Goal: Information Seeking & Learning: Learn about a topic

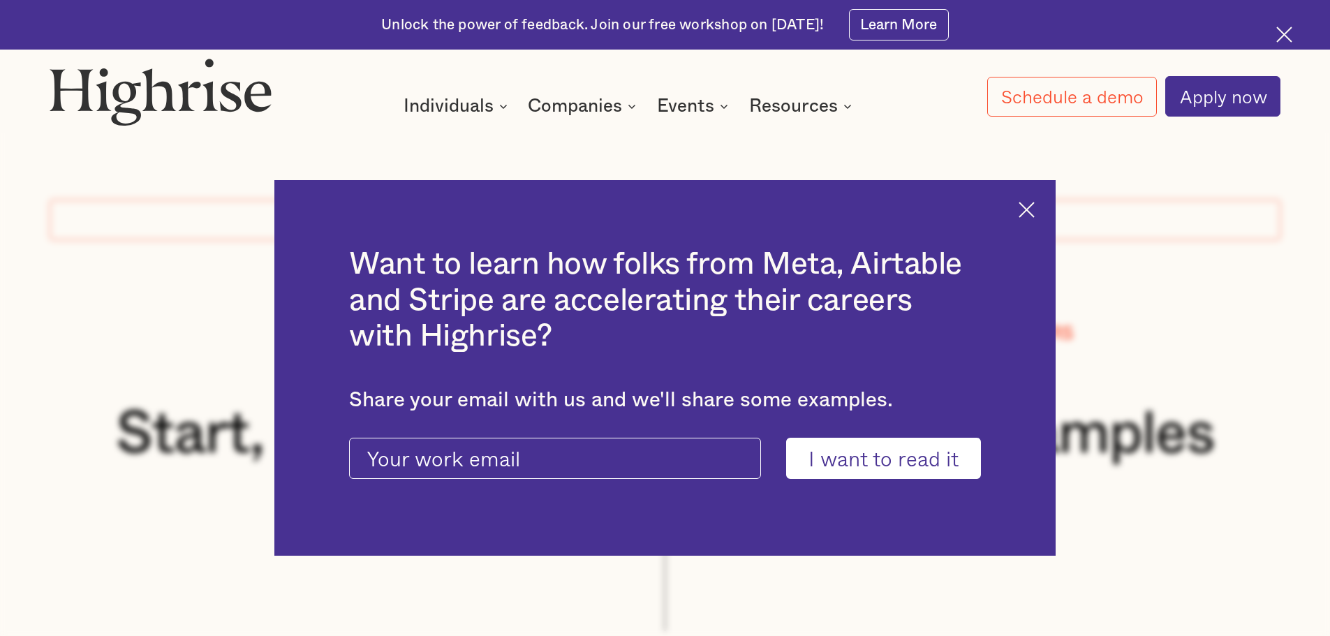
click at [1035, 209] on img at bounding box center [1027, 210] width 16 height 16
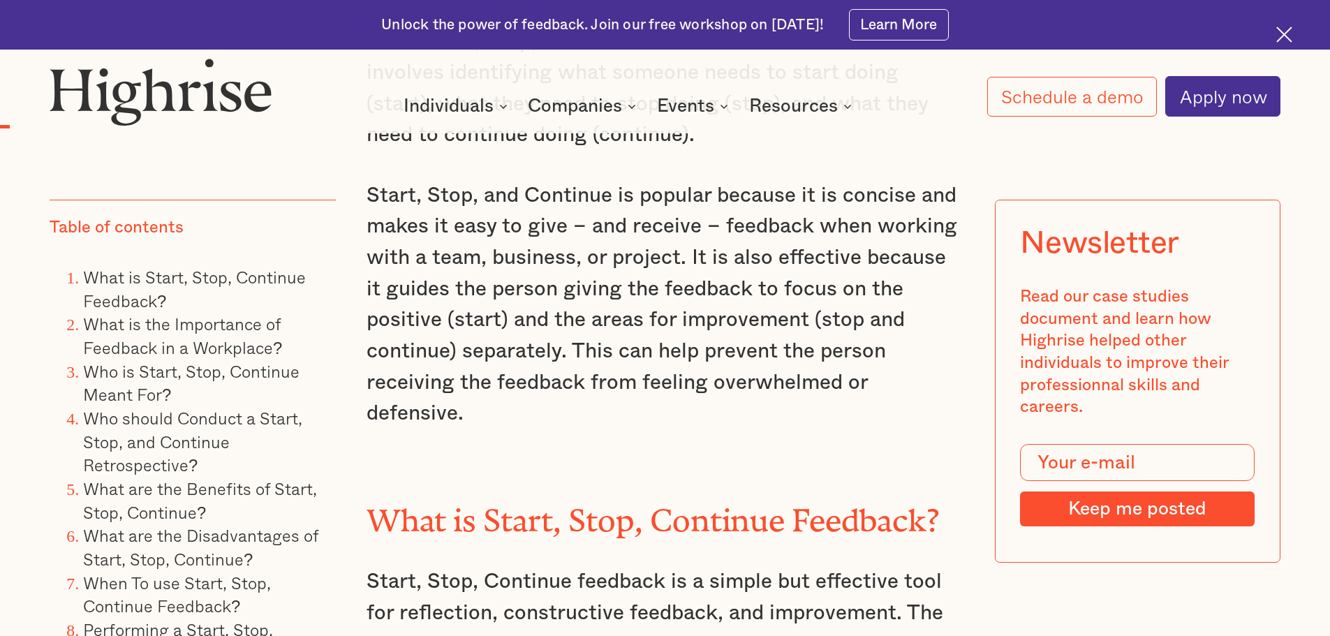
scroll to position [1396, 0]
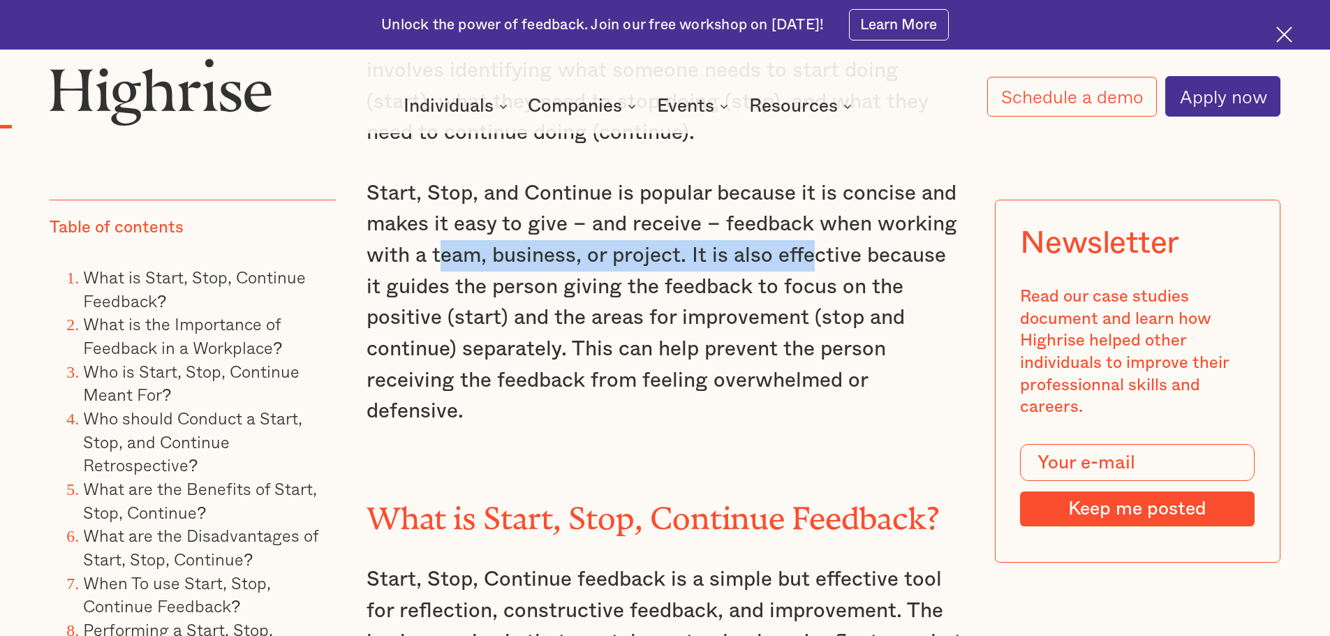
drag, startPoint x: 544, startPoint y: 276, endPoint x: 807, endPoint y: 280, distance: 263.2
click at [807, 280] on p "Start, Stop, and Continue is popular because it is concise and makes it easy to…" at bounding box center [666, 302] width 598 height 249
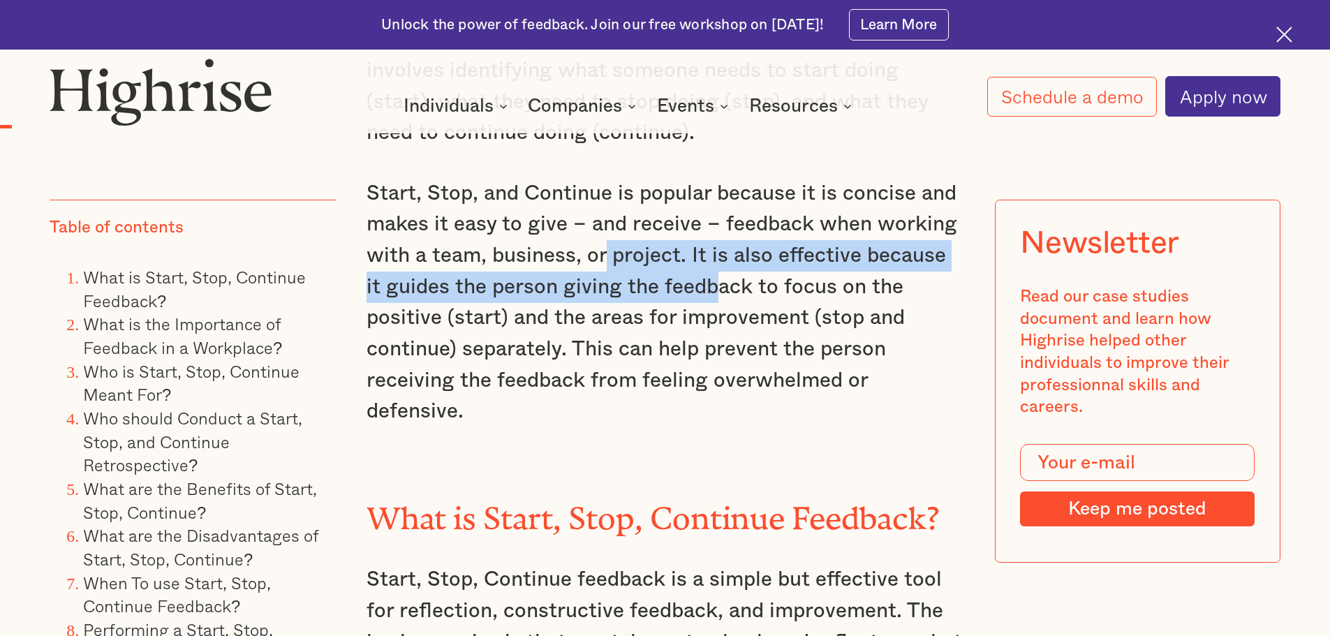
drag, startPoint x: 604, startPoint y: 268, endPoint x: 690, endPoint y: 302, distance: 92.2
click at [690, 302] on p "Start, Stop, and Continue is popular because it is concise and makes it easy to…" at bounding box center [666, 302] width 598 height 249
click at [530, 294] on p "Start, Stop, and Continue is popular because it is concise and makes it easy to…" at bounding box center [666, 302] width 598 height 249
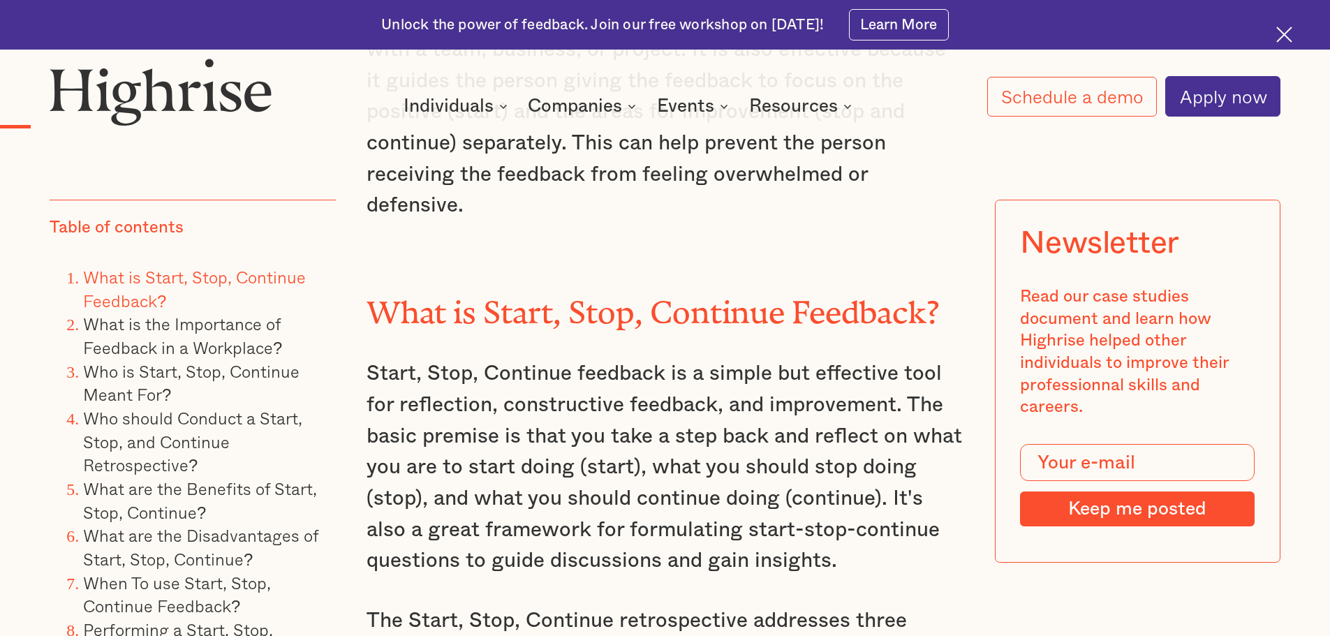
scroll to position [1606, 0]
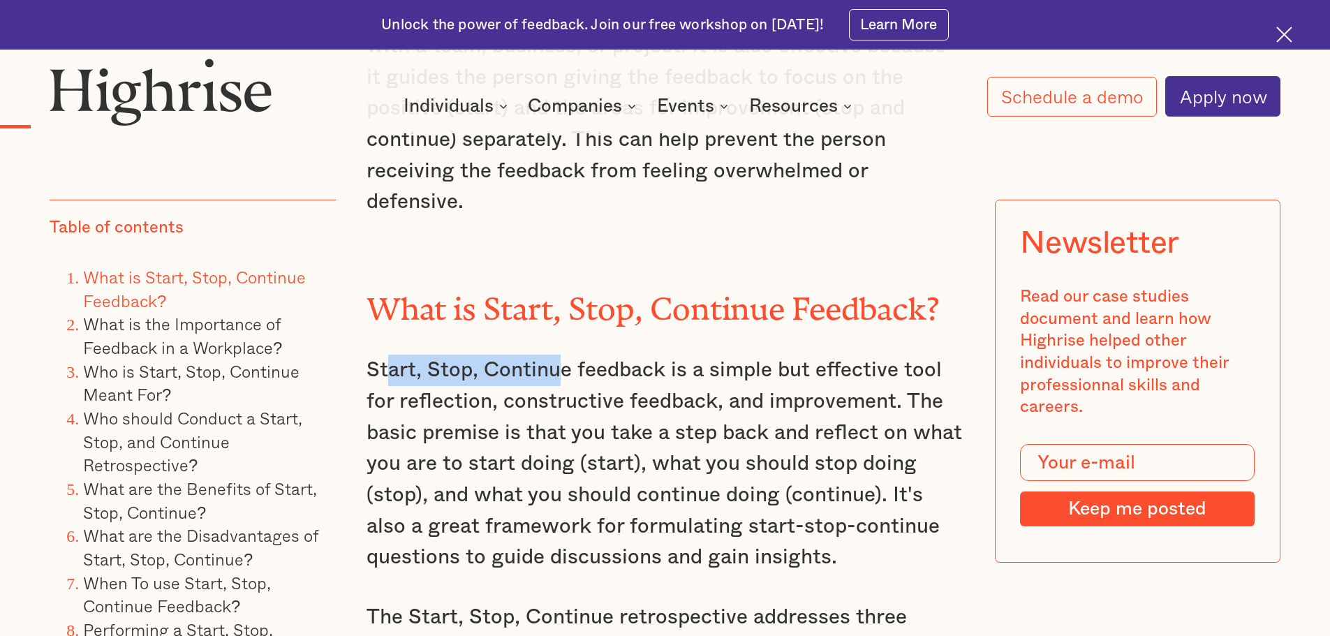
drag, startPoint x: 381, startPoint y: 353, endPoint x: 555, endPoint y: 367, distance: 174.4
click at [555, 367] on p "Start, Stop, Continue feedback is a simple but effective tool for reflection, c…" at bounding box center [666, 464] width 598 height 218
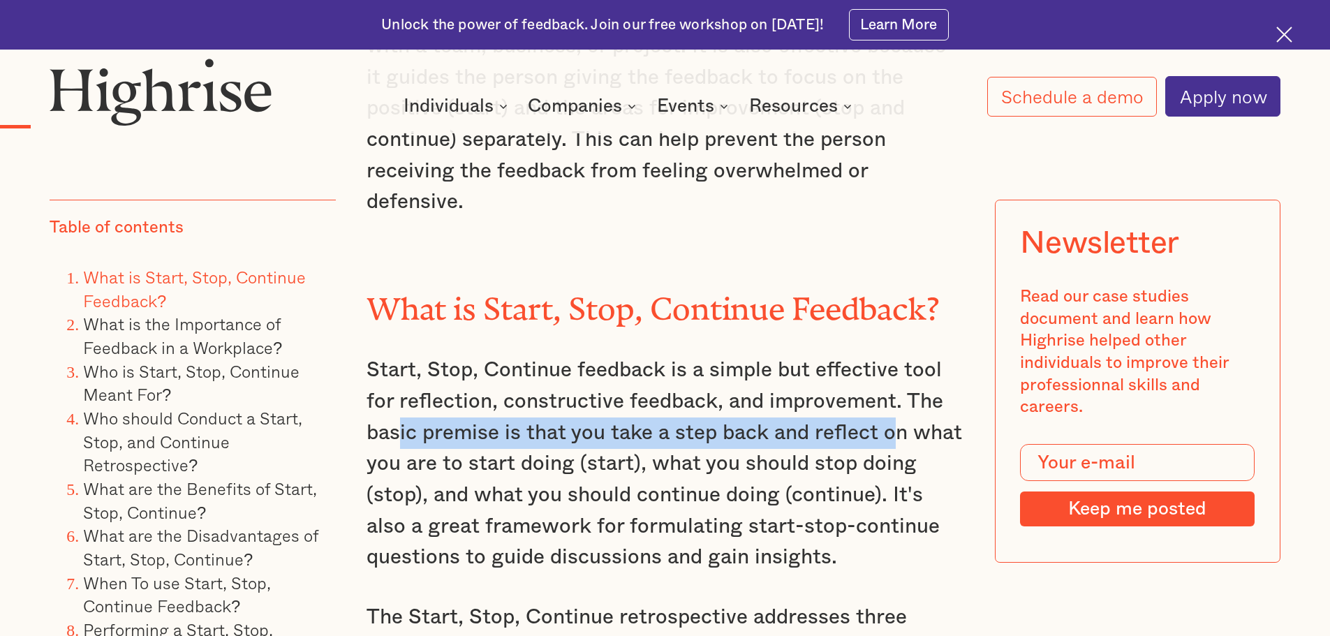
drag, startPoint x: 396, startPoint y: 416, endPoint x: 894, endPoint y: 418, distance: 497.8
click at [894, 418] on p "Start, Stop, Continue feedback is a simple but effective tool for reflection, c…" at bounding box center [666, 464] width 598 height 218
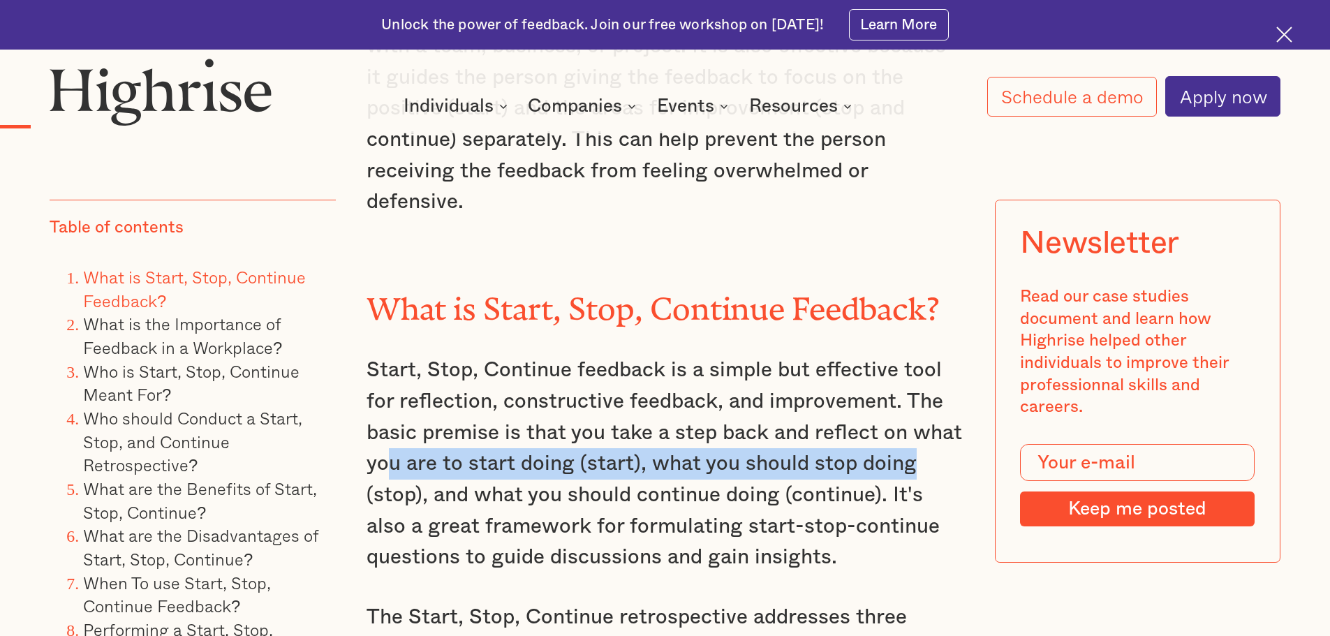
drag, startPoint x: 383, startPoint y: 440, endPoint x: 928, endPoint y: 446, distance: 545.3
click at [928, 446] on p "Start, Stop, Continue feedback is a simple but effective tool for reflection, c…" at bounding box center [666, 464] width 598 height 218
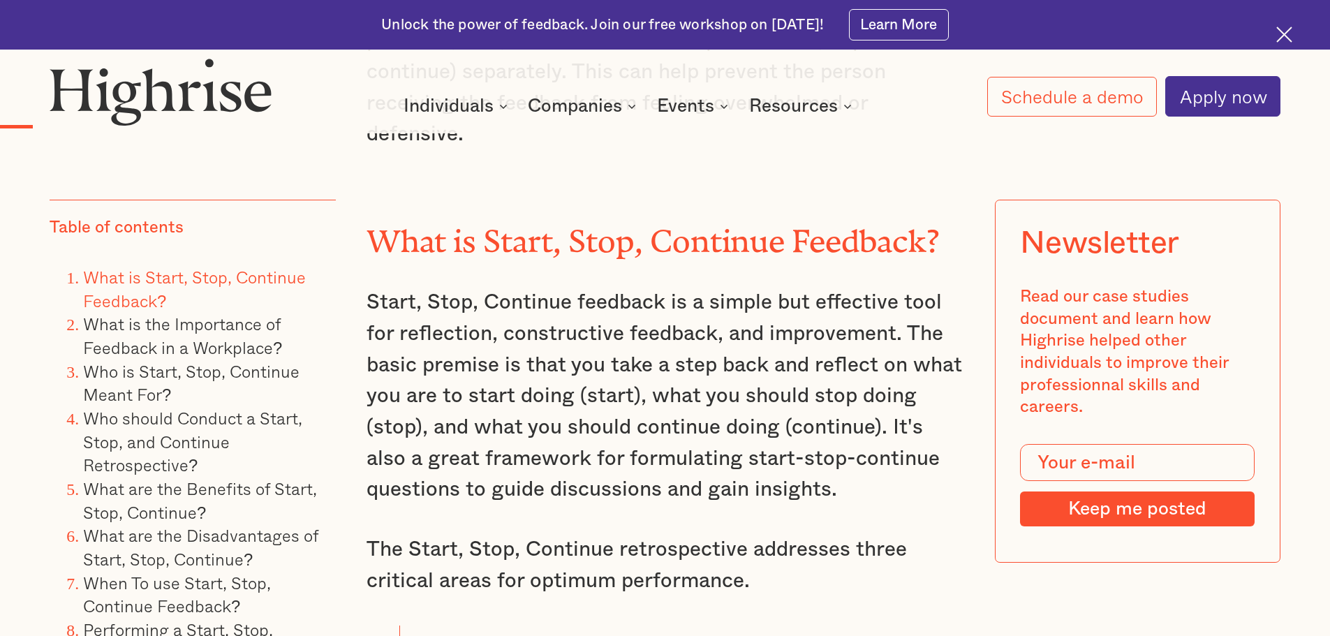
scroll to position [1676, 0]
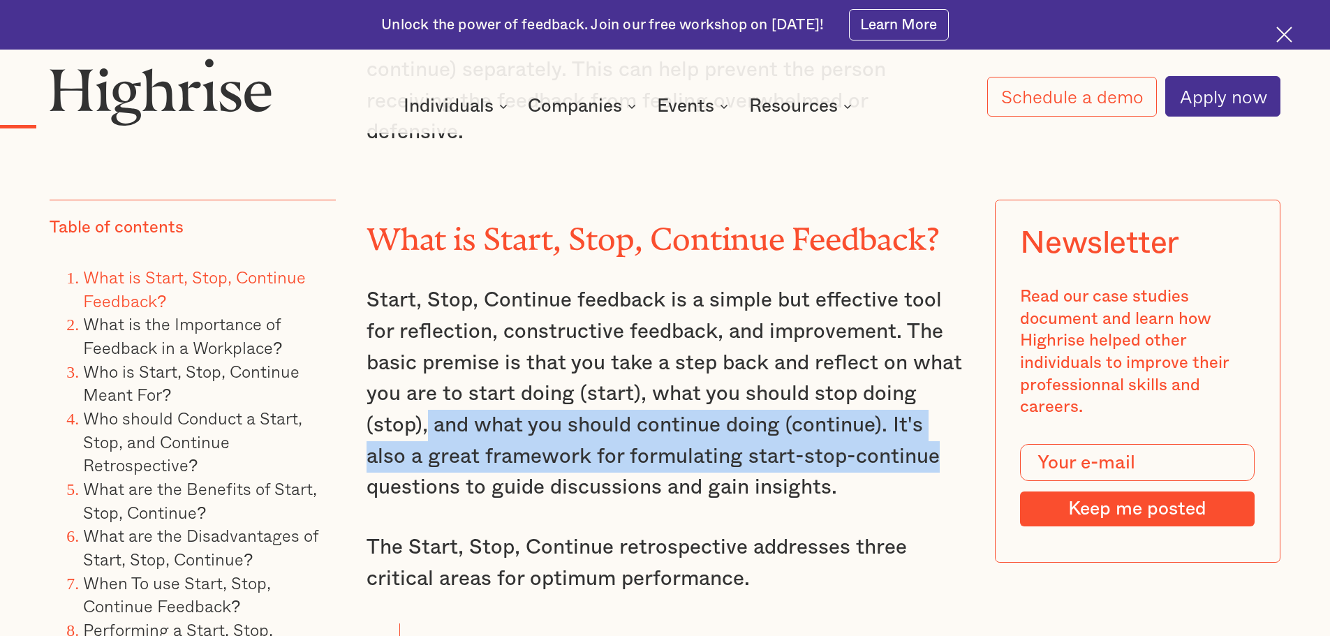
drag, startPoint x: 510, startPoint y: 407, endPoint x: 944, endPoint y: 435, distance: 435.2
click at [944, 435] on p "Start, Stop, Continue feedback is a simple but effective tool for reflection, c…" at bounding box center [666, 394] width 598 height 218
click at [527, 428] on p "Start, Stop, Continue feedback is a simple but effective tool for reflection, c…" at bounding box center [666, 394] width 598 height 218
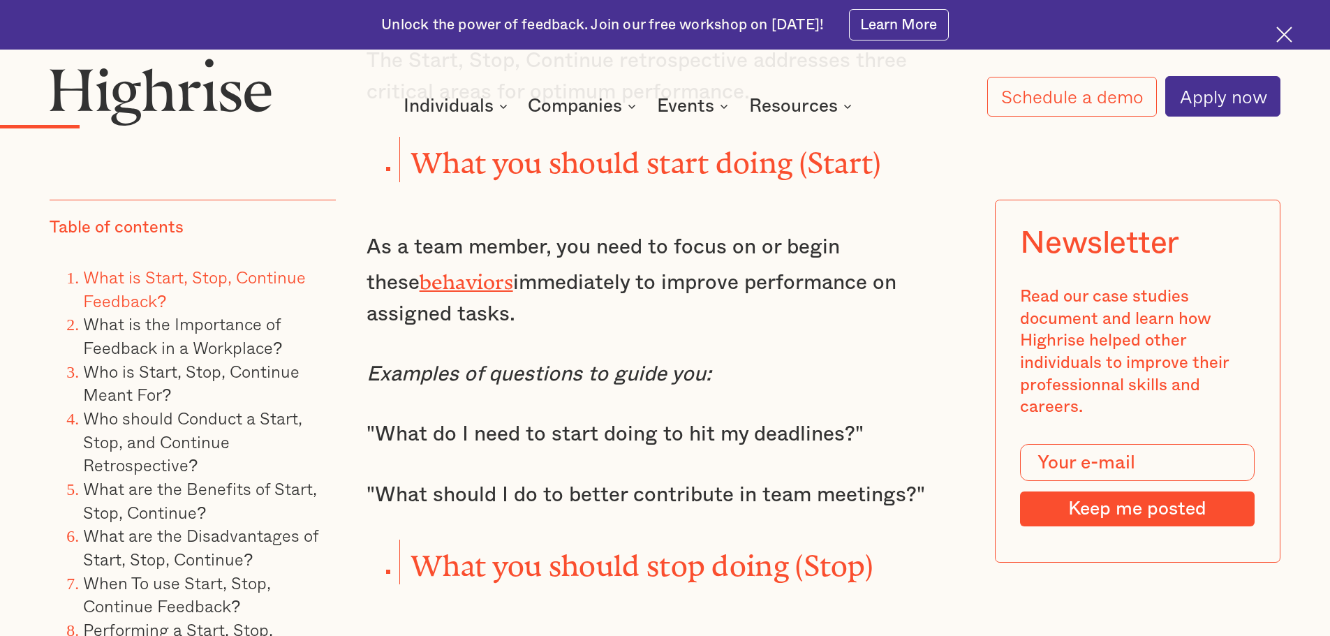
scroll to position [2164, 0]
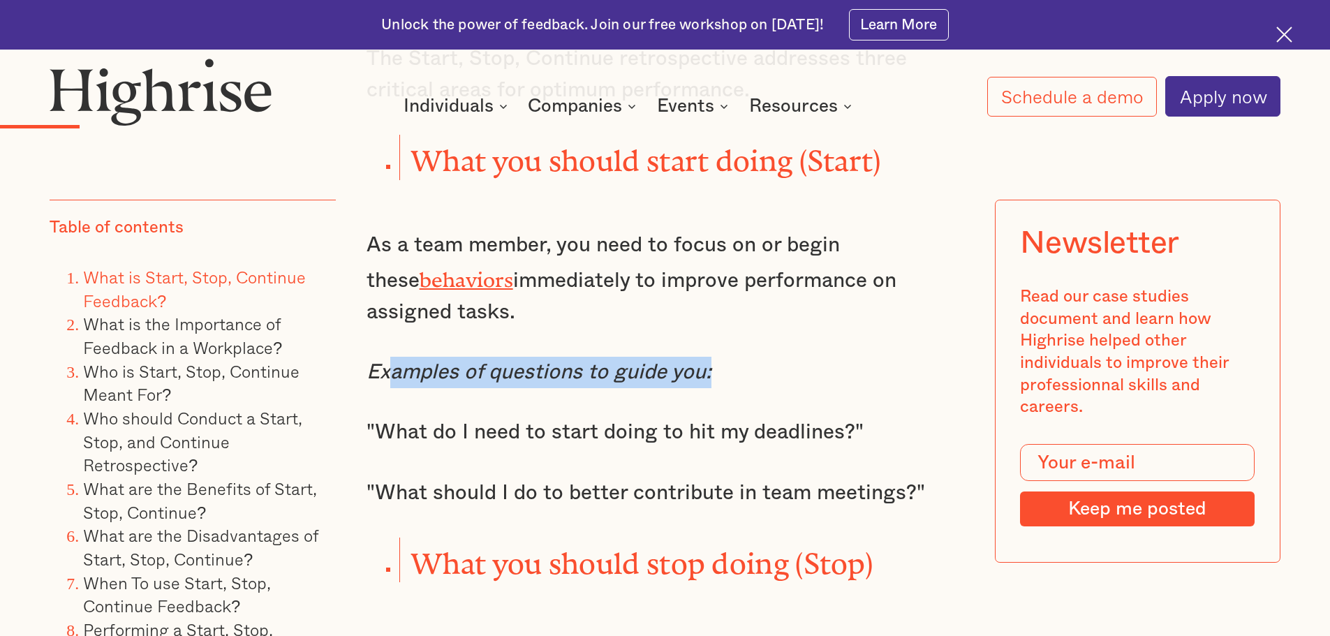
drag, startPoint x: 383, startPoint y: 355, endPoint x: 746, endPoint y: 360, distance: 363.1
click at [746, 360] on p "Examples of questions to guide you:" at bounding box center [666, 372] width 598 height 31
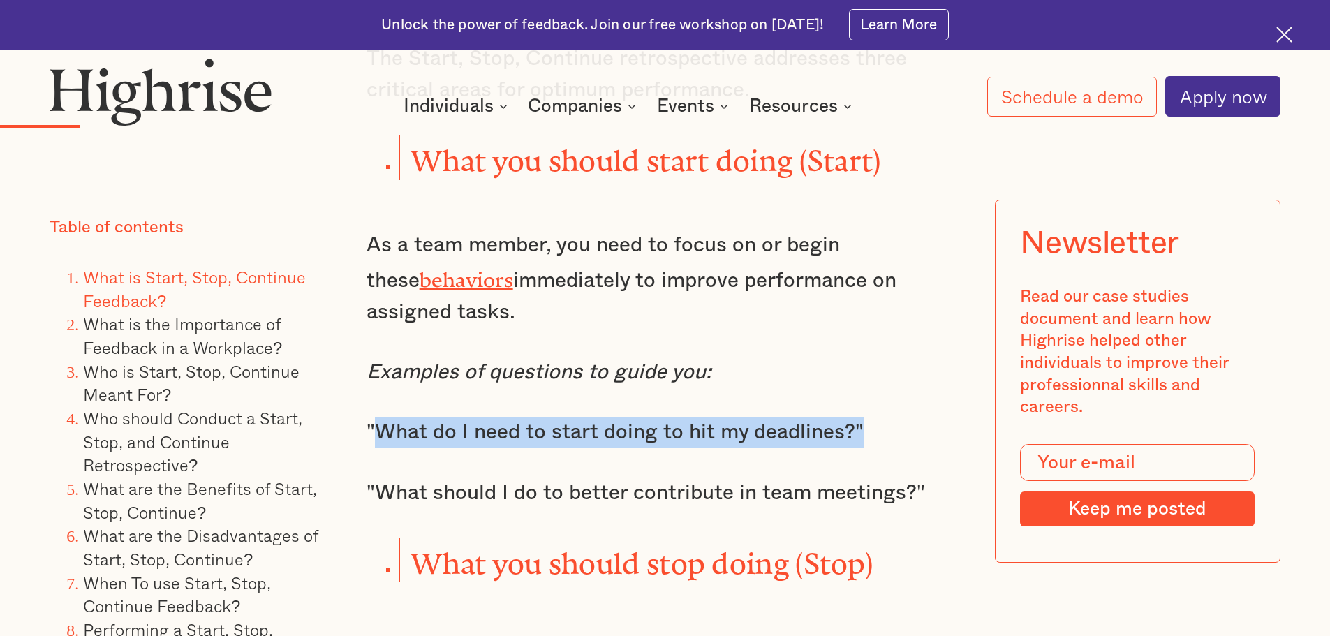
drag, startPoint x: 381, startPoint y: 404, endPoint x: 892, endPoint y: 406, distance: 510.4
click at [892, 417] on p ""What do I need to start doing to hit my deadlines?"" at bounding box center [666, 432] width 598 height 31
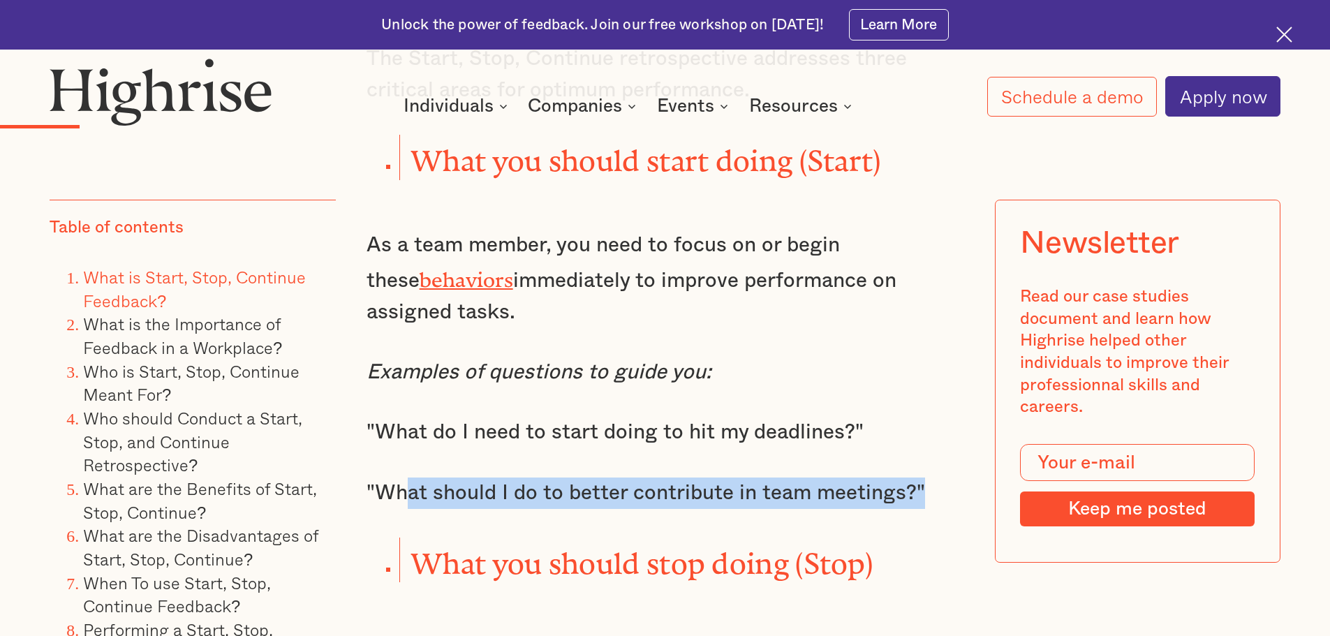
drag, startPoint x: 418, startPoint y: 470, endPoint x: 921, endPoint y: 472, distance: 503.4
click at [921, 478] on p ""What should I do to better contribute in team meetings?"" at bounding box center [666, 493] width 598 height 31
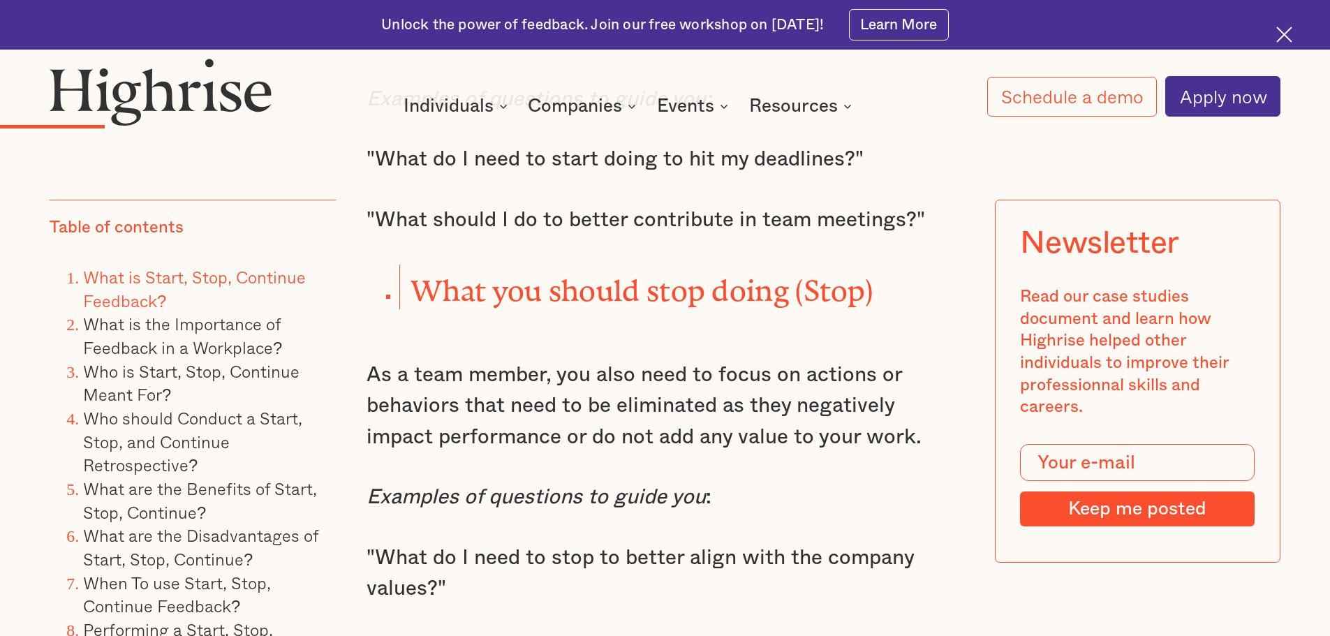
scroll to position [2444, 0]
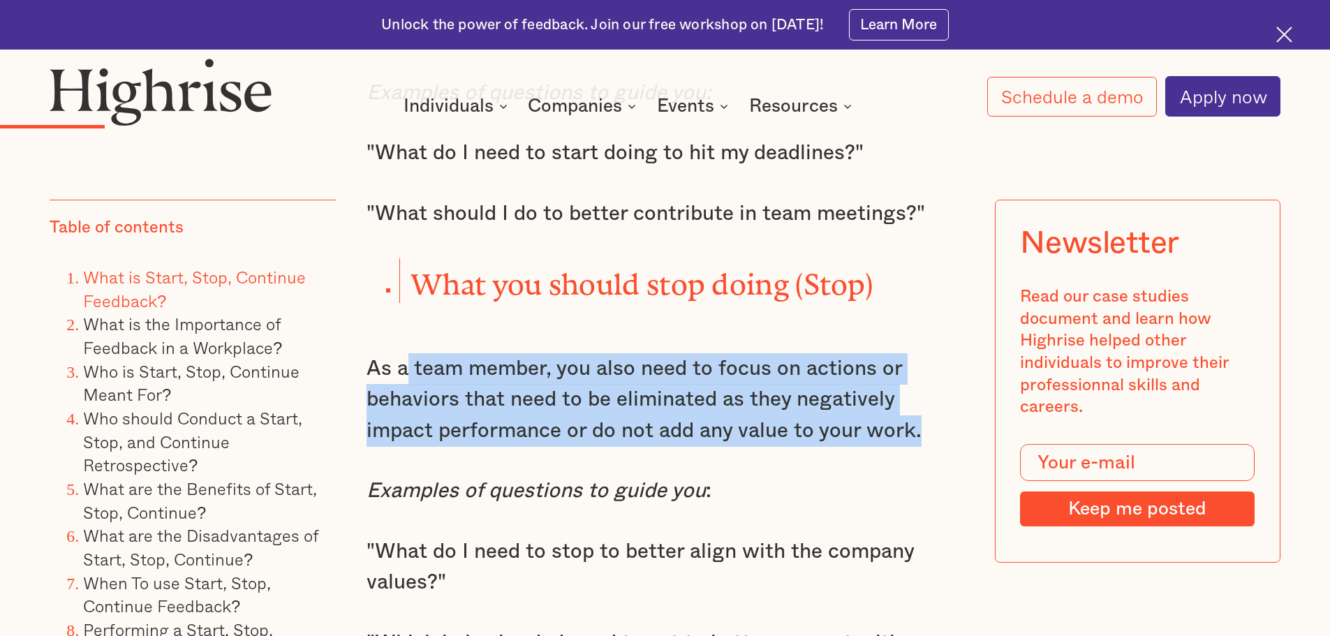
drag, startPoint x: 499, startPoint y: 341, endPoint x: 875, endPoint y: 395, distance: 379.5
click at [875, 395] on p "As a team member, you also need to focus on actions or behaviors that need to b…" at bounding box center [666, 400] width 598 height 94
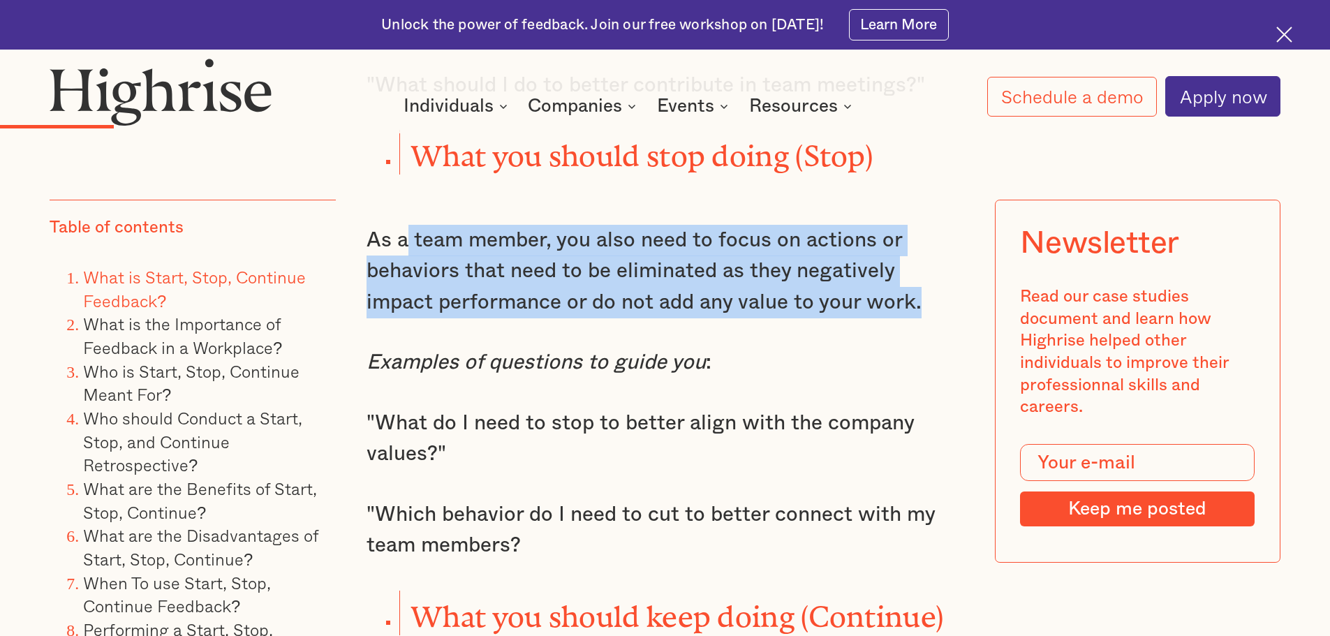
scroll to position [2583, 0]
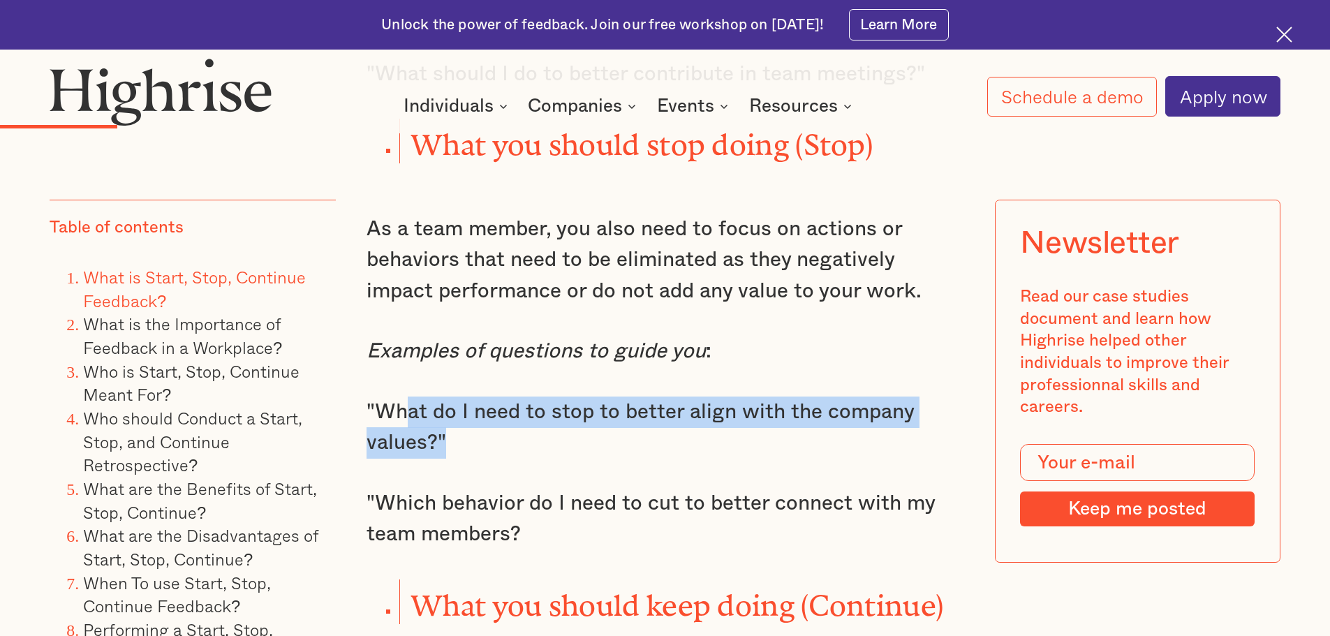
drag, startPoint x: 412, startPoint y: 379, endPoint x: 849, endPoint y: 430, distance: 440.0
click at [849, 430] on p ""What do I need to stop to better align with the company values?"" at bounding box center [666, 428] width 598 height 62
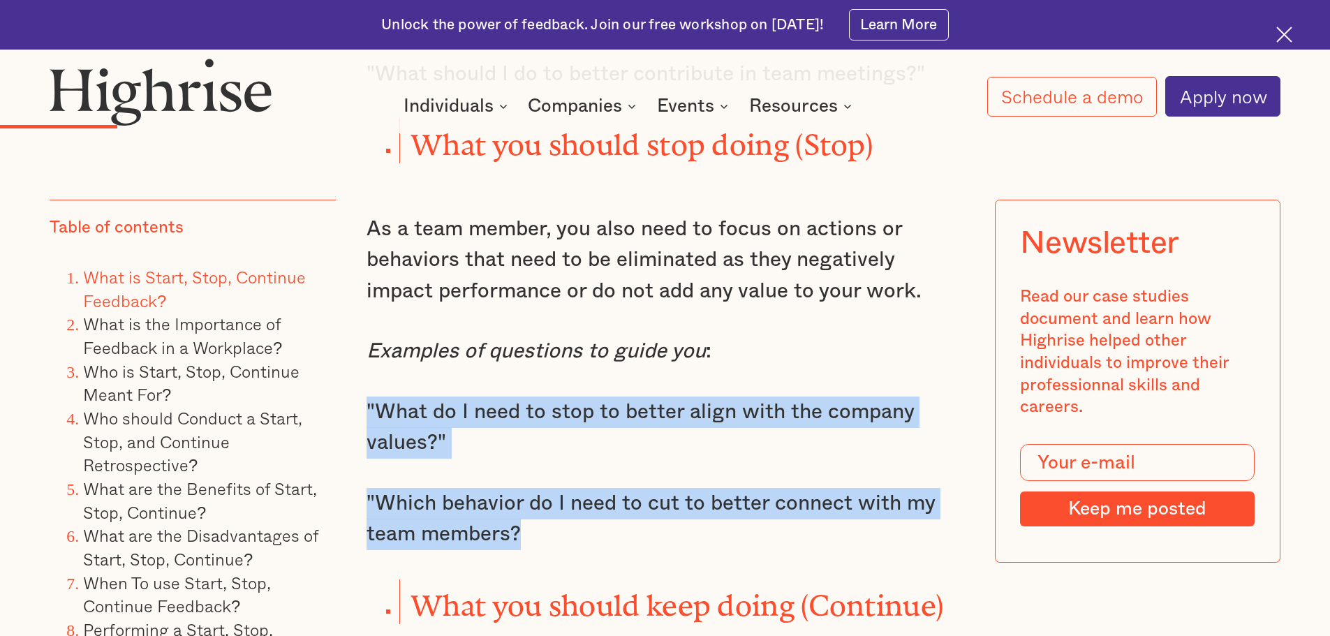
drag, startPoint x: 364, startPoint y: 377, endPoint x: 674, endPoint y: 514, distance: 338.2
click at [674, 514] on div "One of the most popular and effective ways to give feedback is the Start, Stop,…" at bounding box center [666, 293] width 598 height 2974
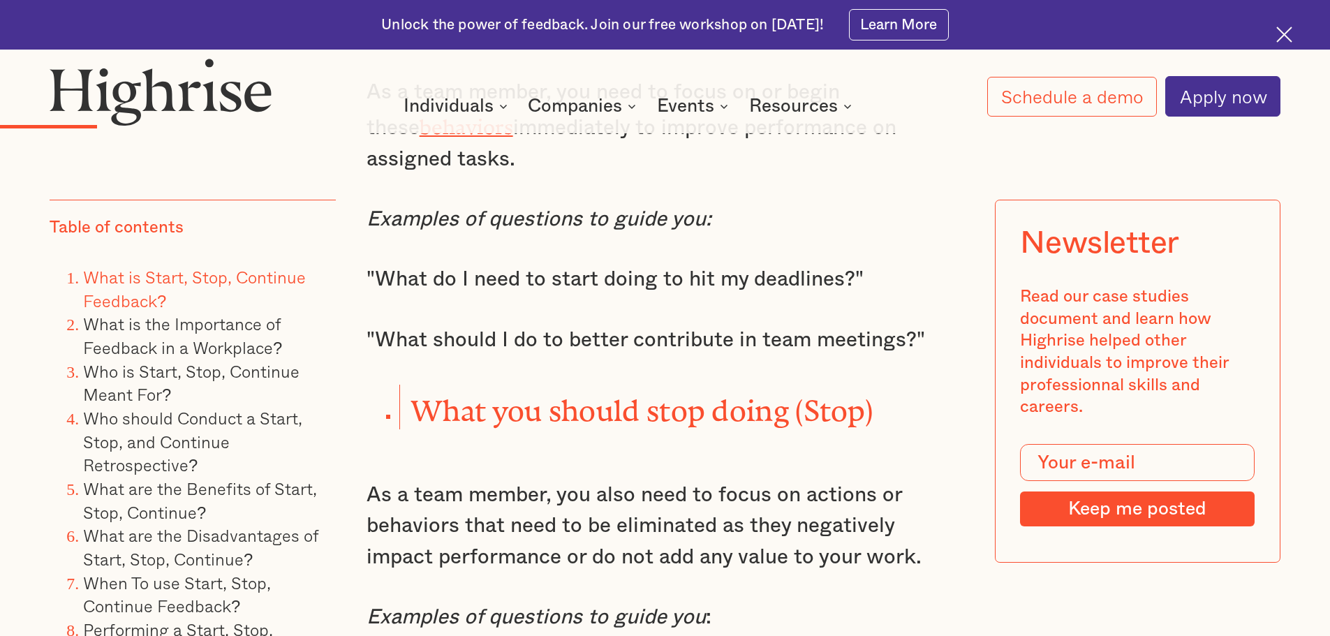
scroll to position [2304, 0]
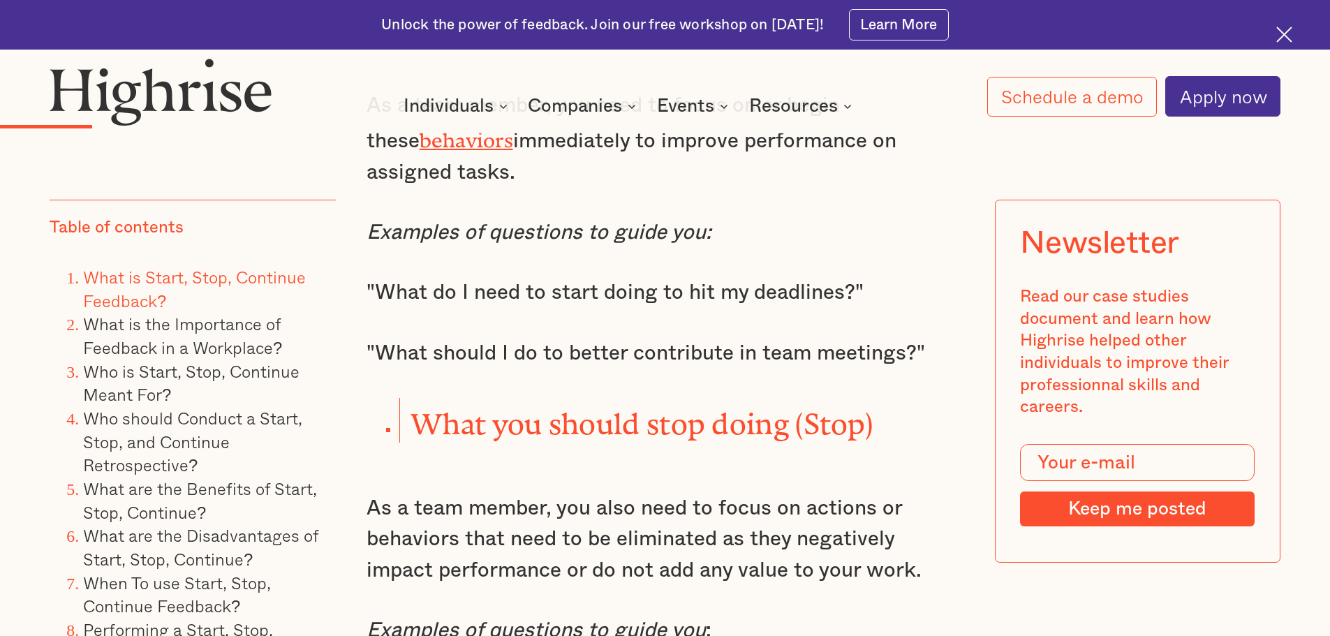
drag, startPoint x: 672, startPoint y: 513, endPoint x: 576, endPoint y: 487, distance: 99.8
click at [576, 493] on p "As a team member, you also need to focus on actions or behaviors that need to b…" at bounding box center [666, 540] width 598 height 94
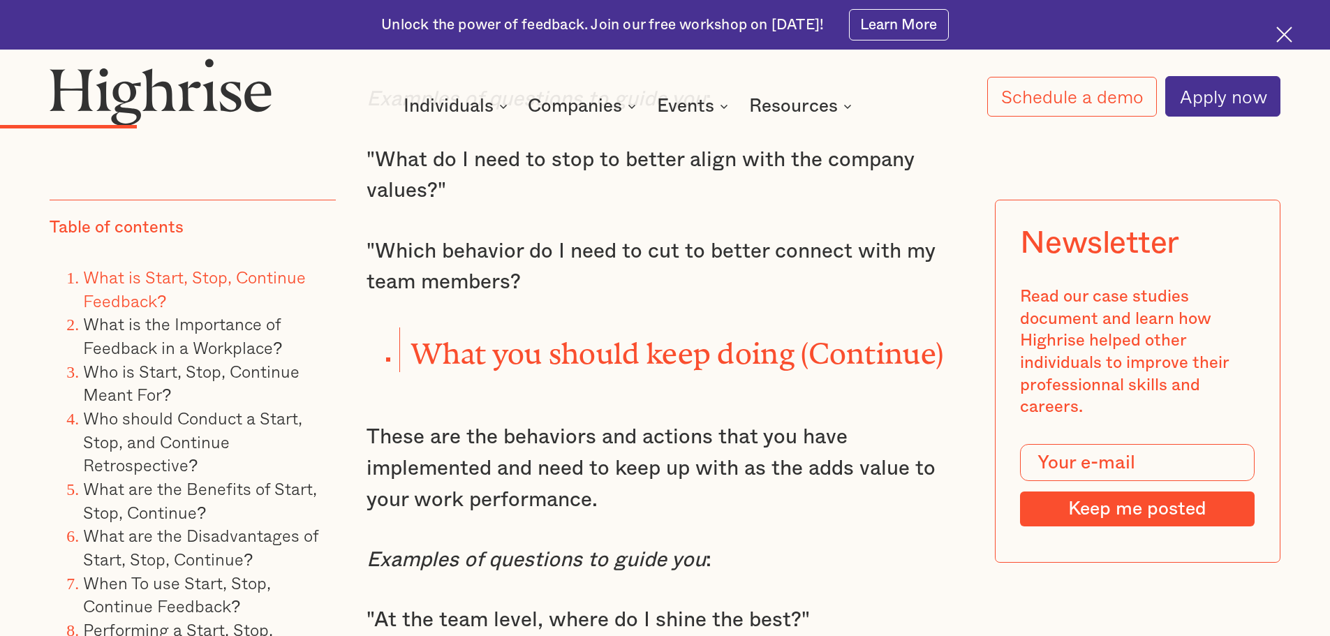
scroll to position [2863, 0]
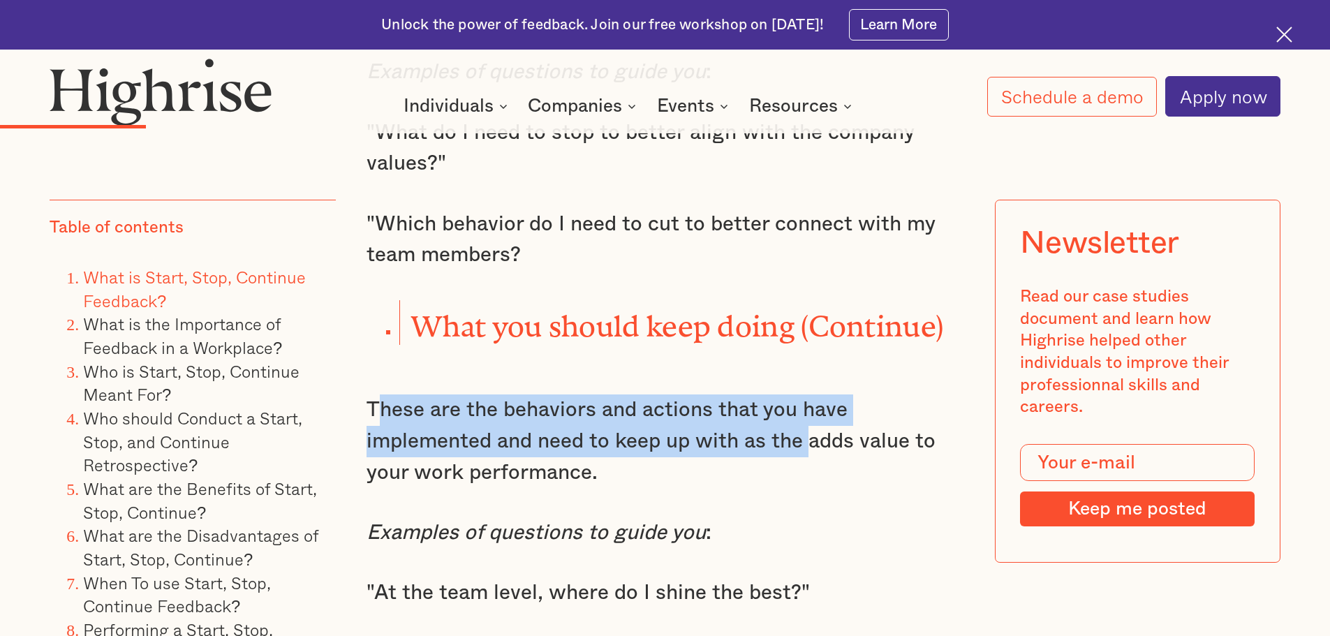
drag, startPoint x: 383, startPoint y: 386, endPoint x: 809, endPoint y: 397, distance: 426.1
click at [809, 397] on p "These are the behaviors and actions that you have implemented and need to keep …" at bounding box center [666, 441] width 598 height 94
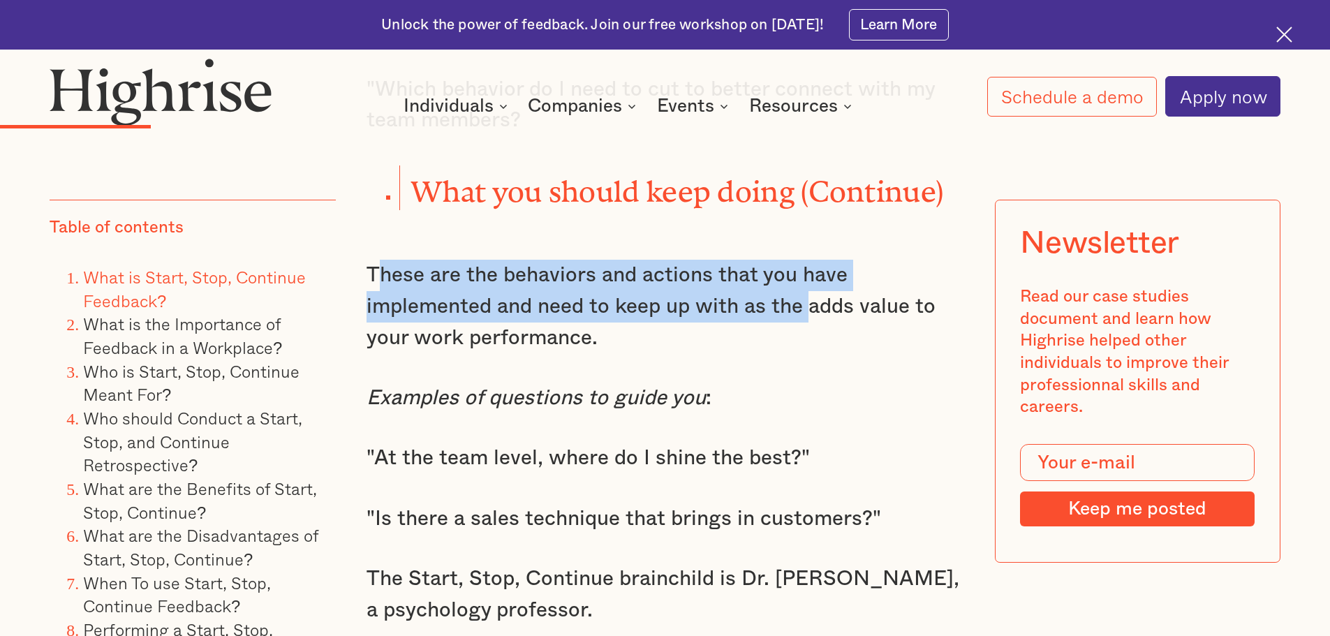
scroll to position [3072, 0]
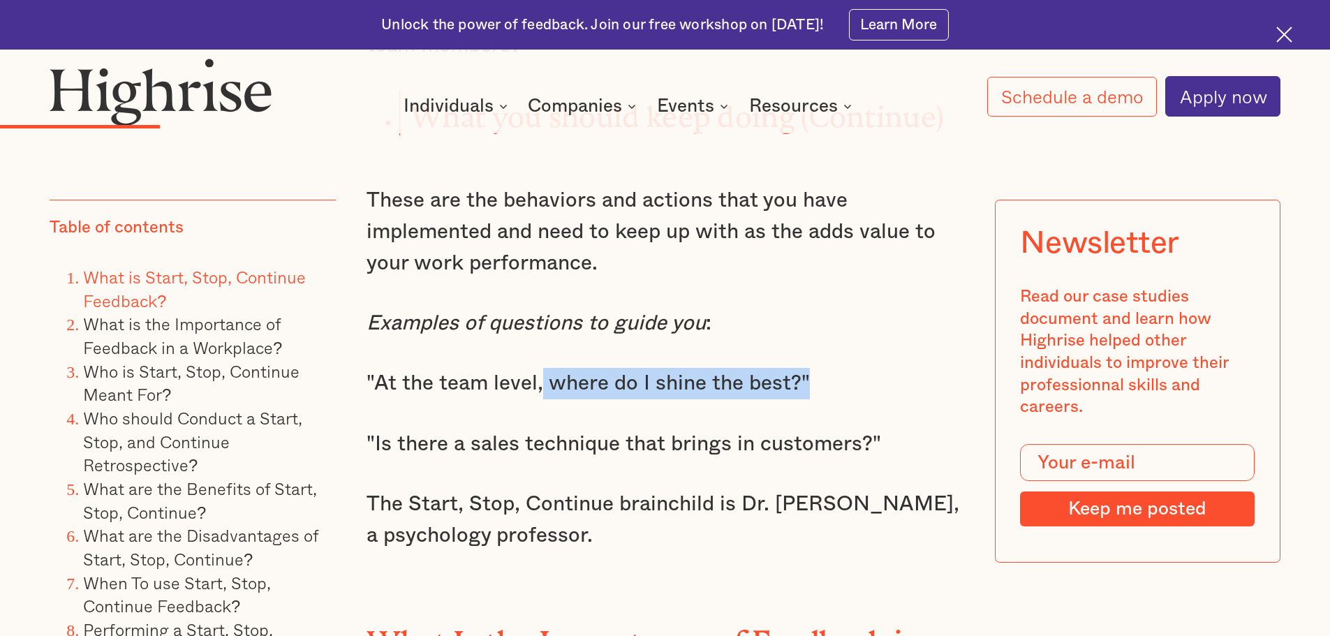
drag, startPoint x: 542, startPoint y: 360, endPoint x: 835, endPoint y: 366, distance: 293.3
click at [835, 368] on p ""At the team level, where do I shine the best?"" at bounding box center [666, 383] width 598 height 31
click at [630, 369] on p ""At the team level, where do I shine the best?"" at bounding box center [666, 383] width 598 height 31
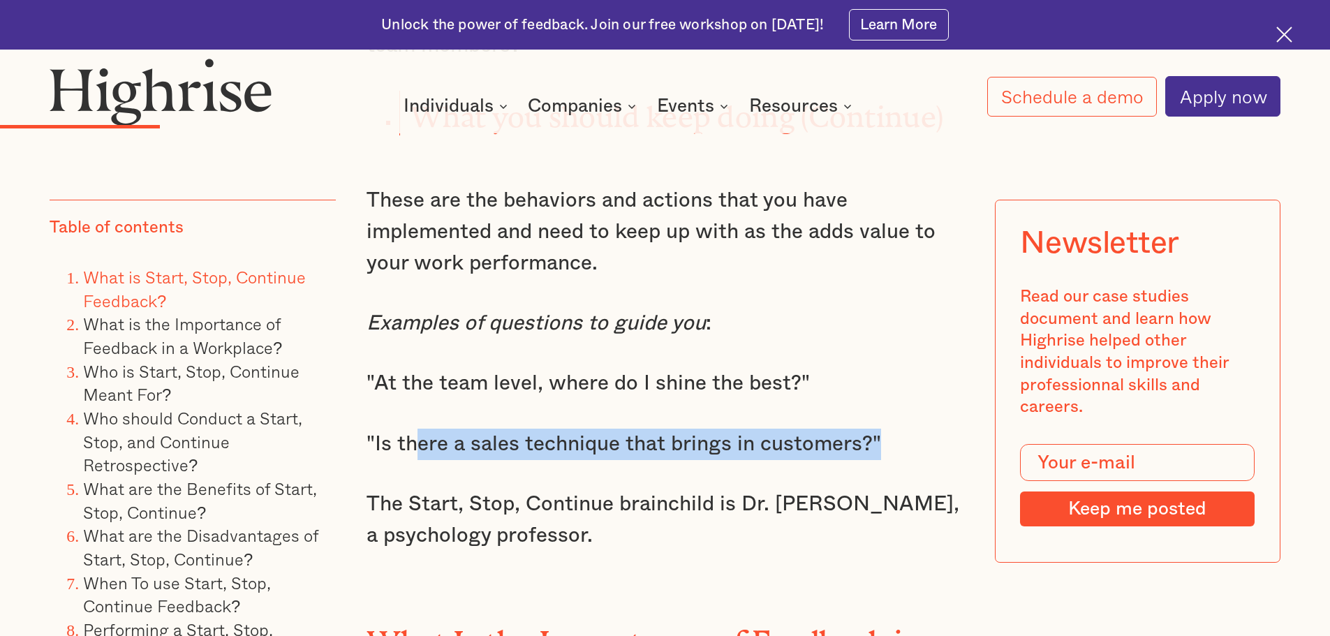
drag, startPoint x: 445, startPoint y: 417, endPoint x: 916, endPoint y: 418, distance: 470.6
click at [916, 429] on p ""Is there a sales technique that brings in customers?"" at bounding box center [666, 444] width 598 height 31
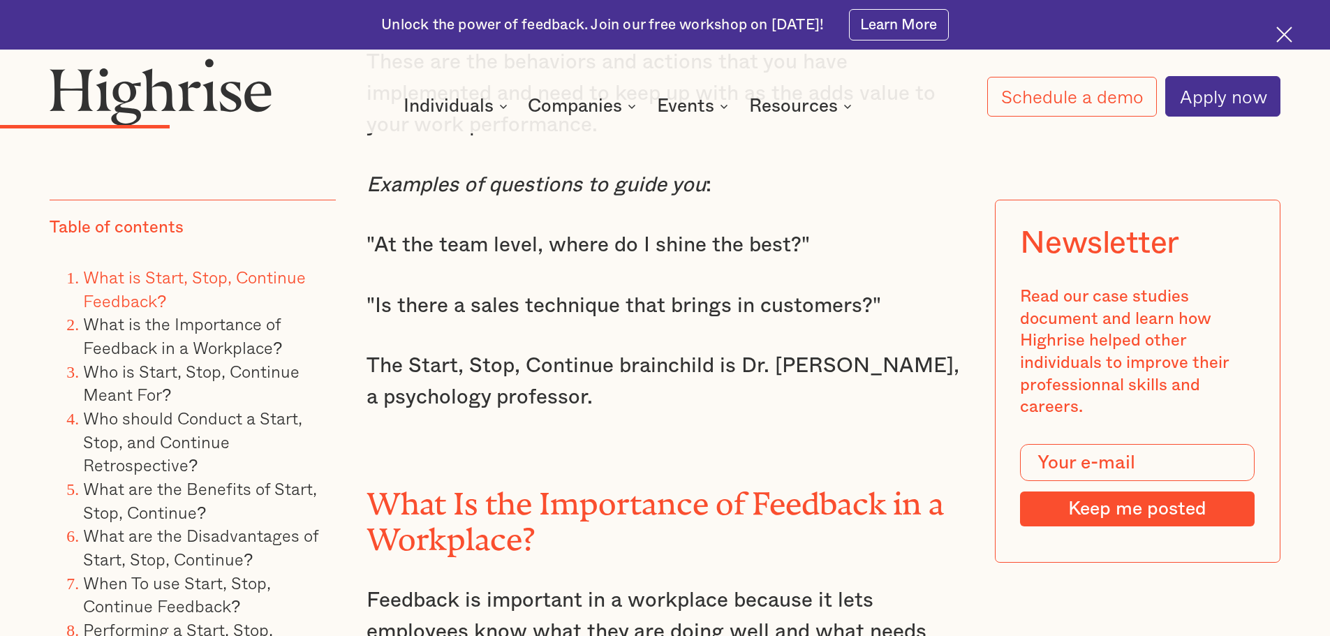
scroll to position [3212, 0]
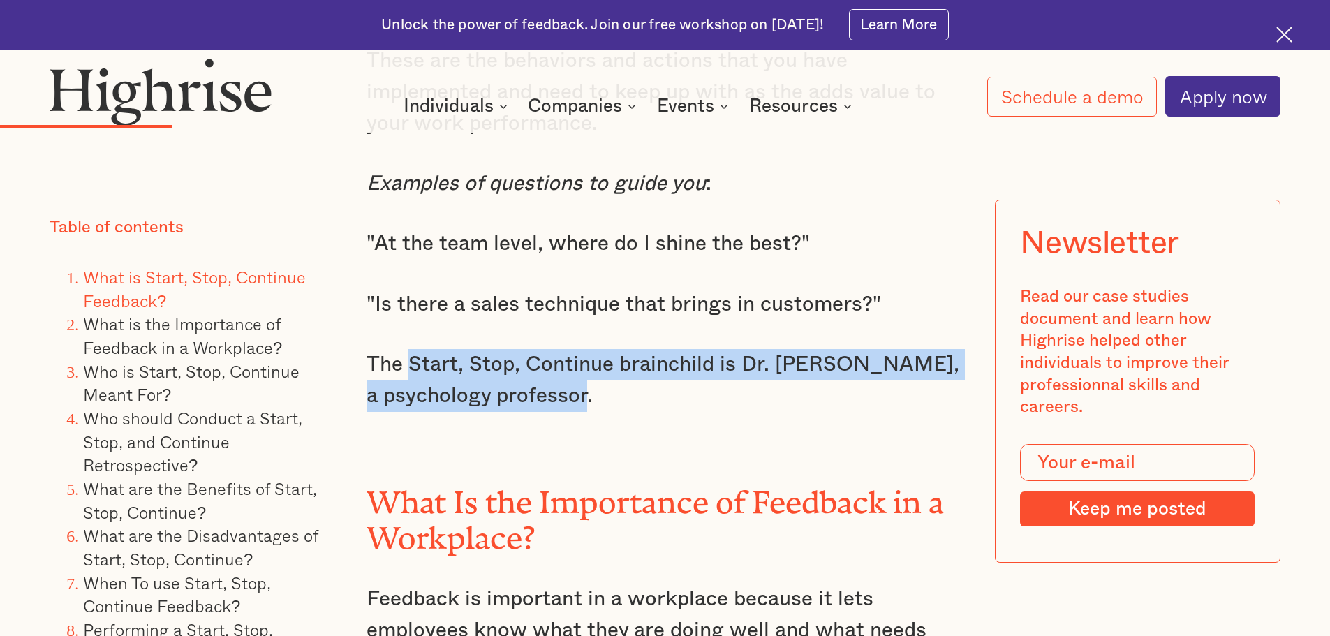
drag, startPoint x: 404, startPoint y: 337, endPoint x: 713, endPoint y: 362, distance: 309.7
click at [713, 362] on p "The Start, Stop, Continue brainchild is Dr. [PERSON_NAME], a psychology profess…" at bounding box center [666, 380] width 598 height 62
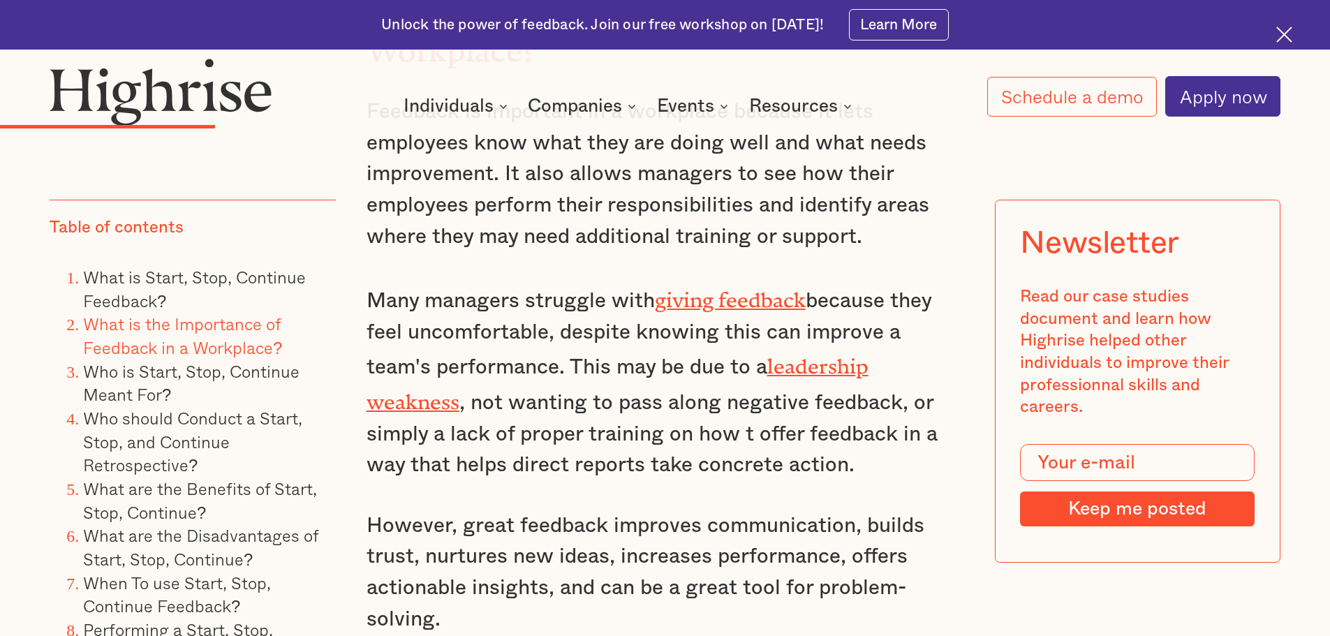
scroll to position [3701, 0]
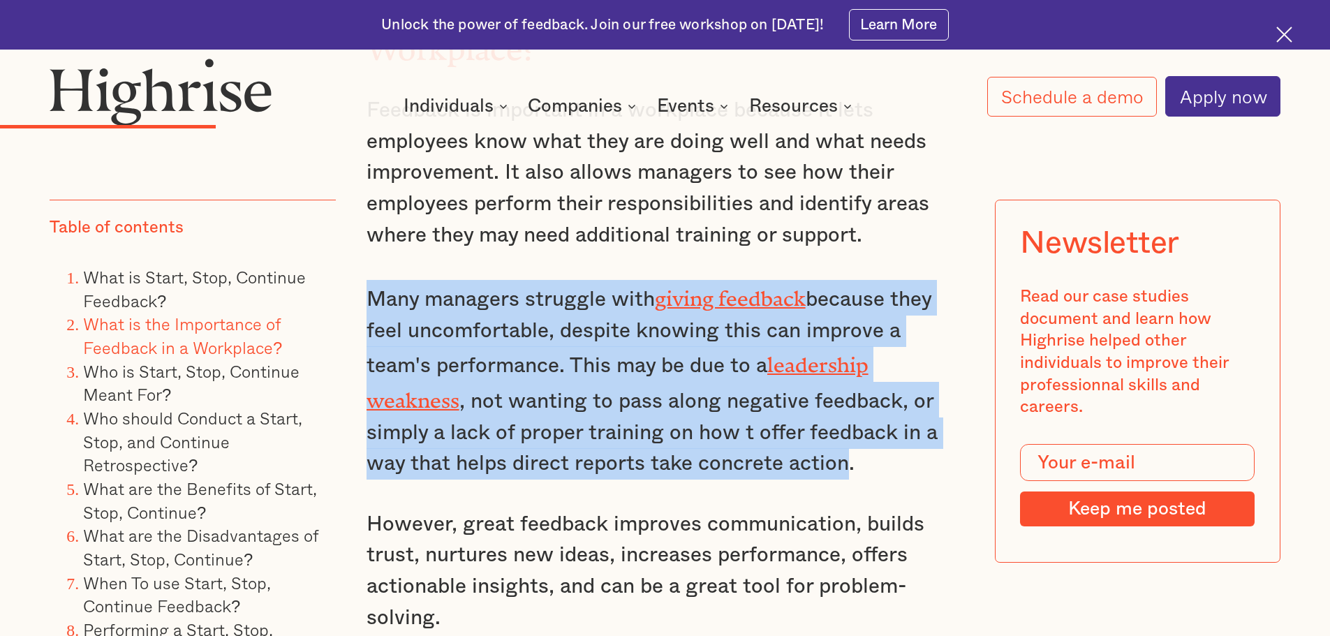
drag, startPoint x: 368, startPoint y: 267, endPoint x: 847, endPoint y: 438, distance: 508.4
click at [847, 438] on p "Many managers struggle with giving feedback because they feel uncomfortable, de…" at bounding box center [666, 380] width 598 height 200
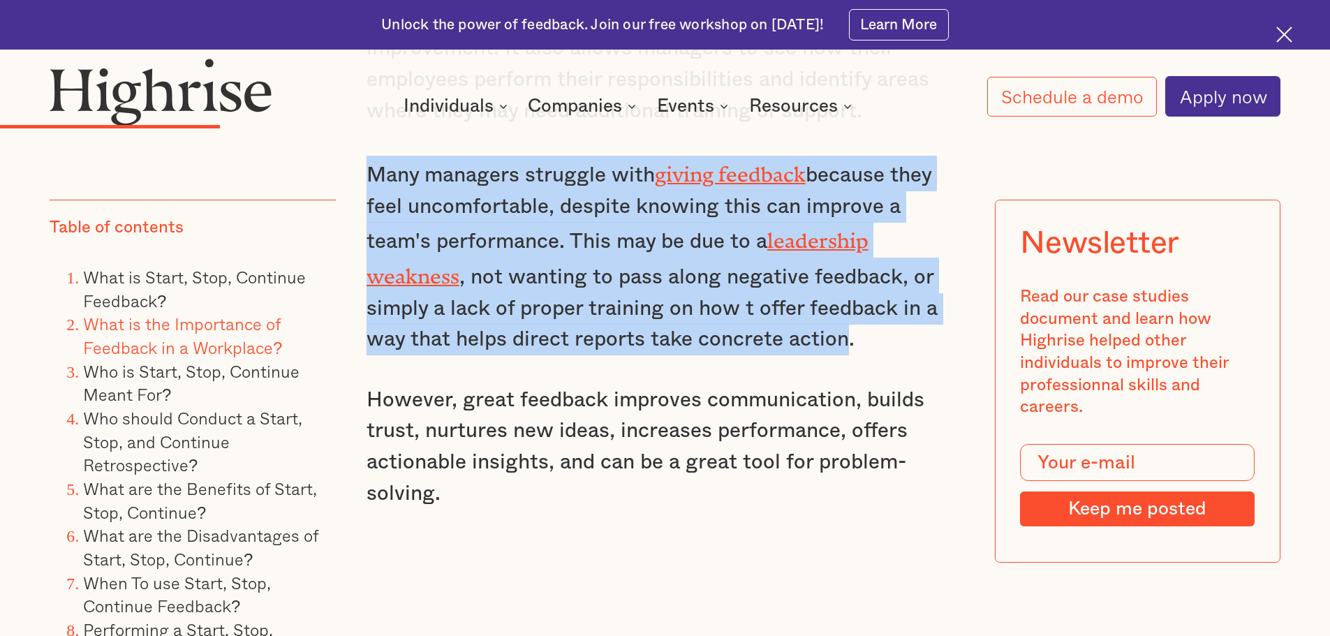
scroll to position [3910, 0]
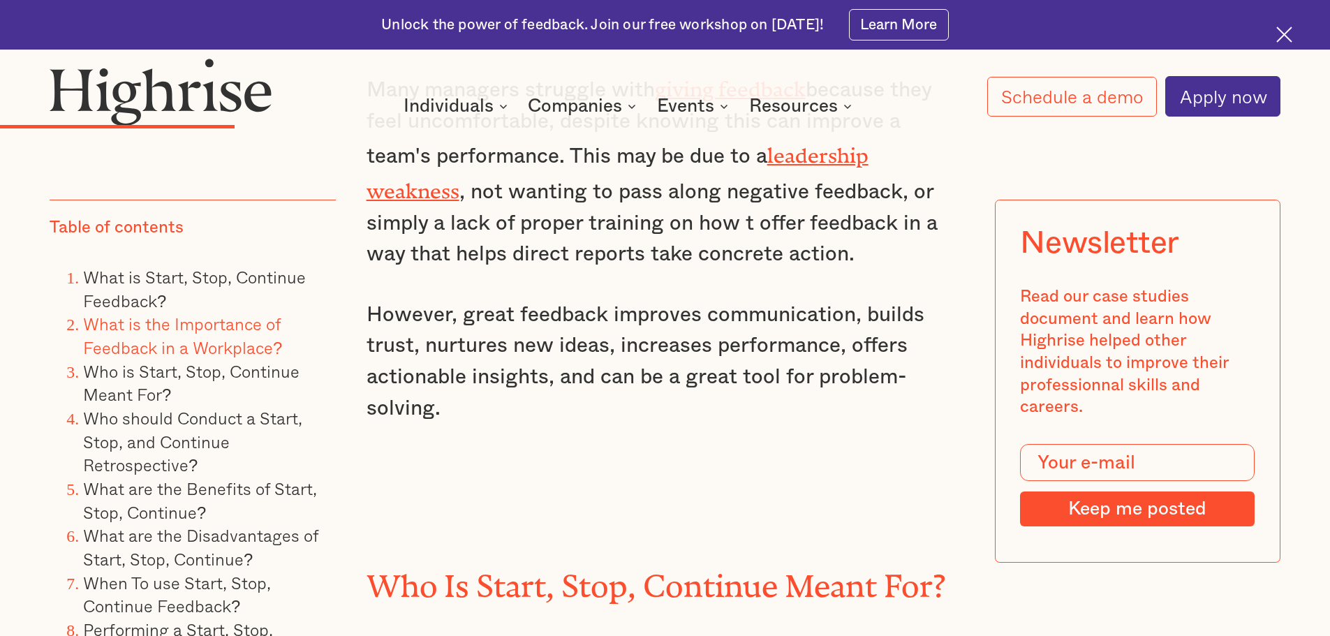
click at [394, 300] on p "However, great feedback improves communication, builds trust, nurtures new idea…" at bounding box center [666, 362] width 598 height 125
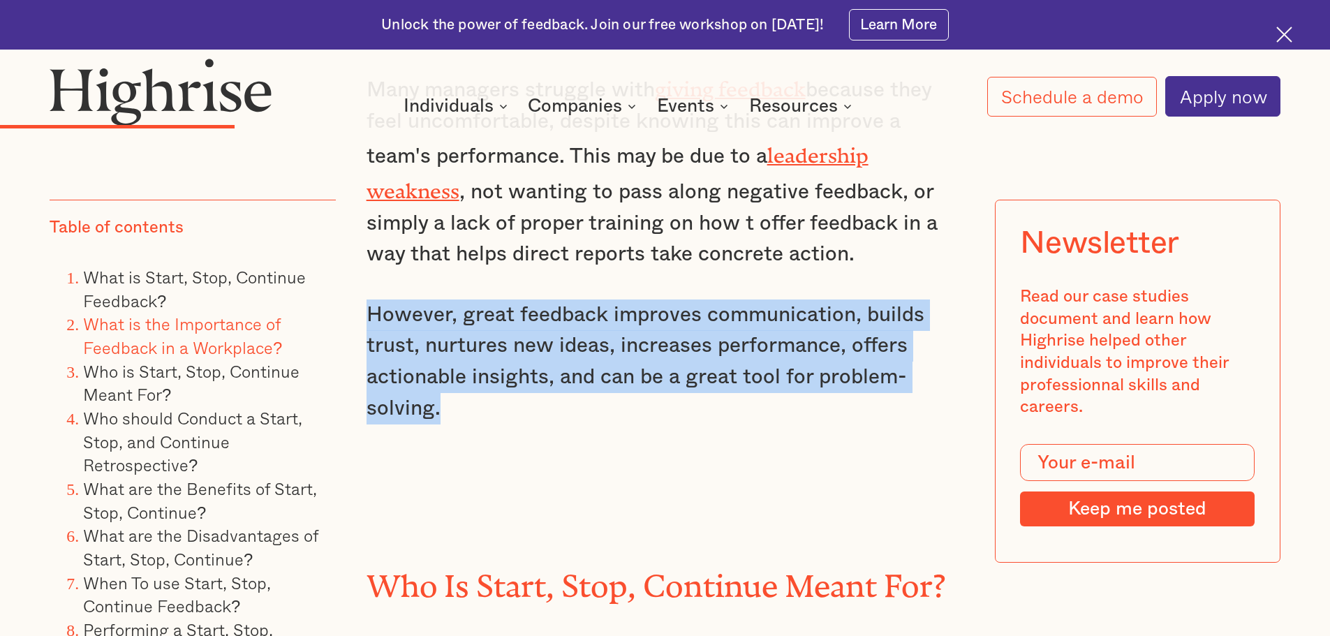
drag, startPoint x: 353, startPoint y: 280, endPoint x: 793, endPoint y: 404, distance: 456.9
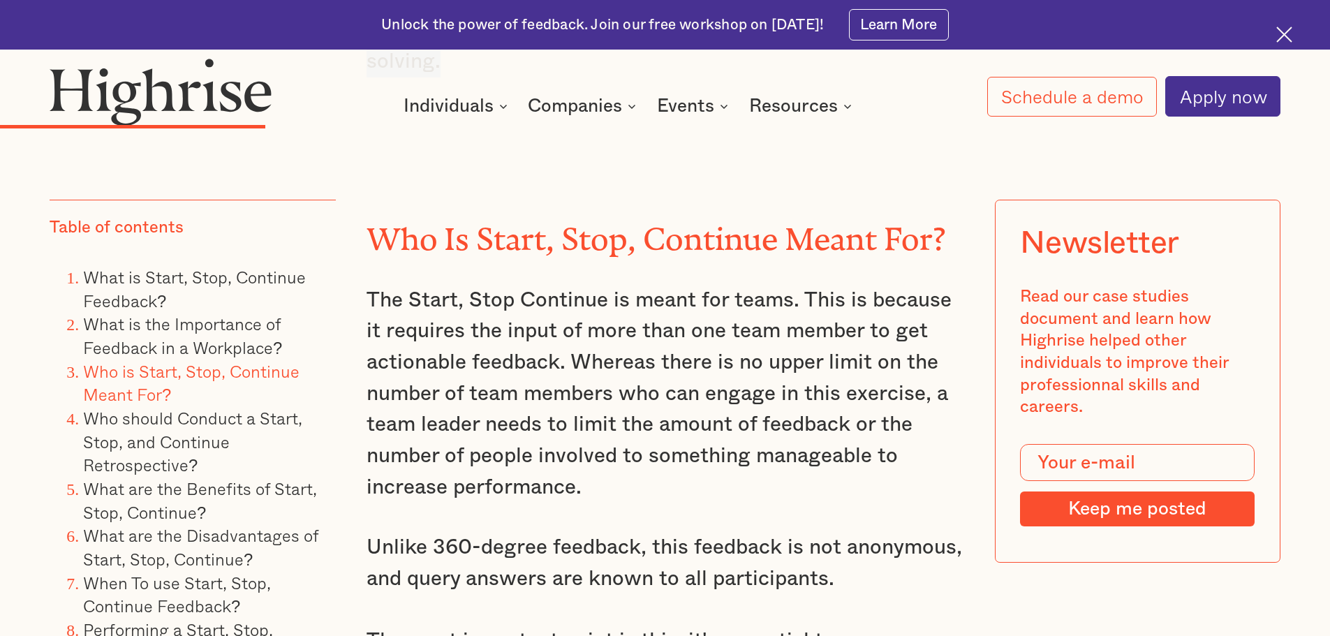
scroll to position [4259, 0]
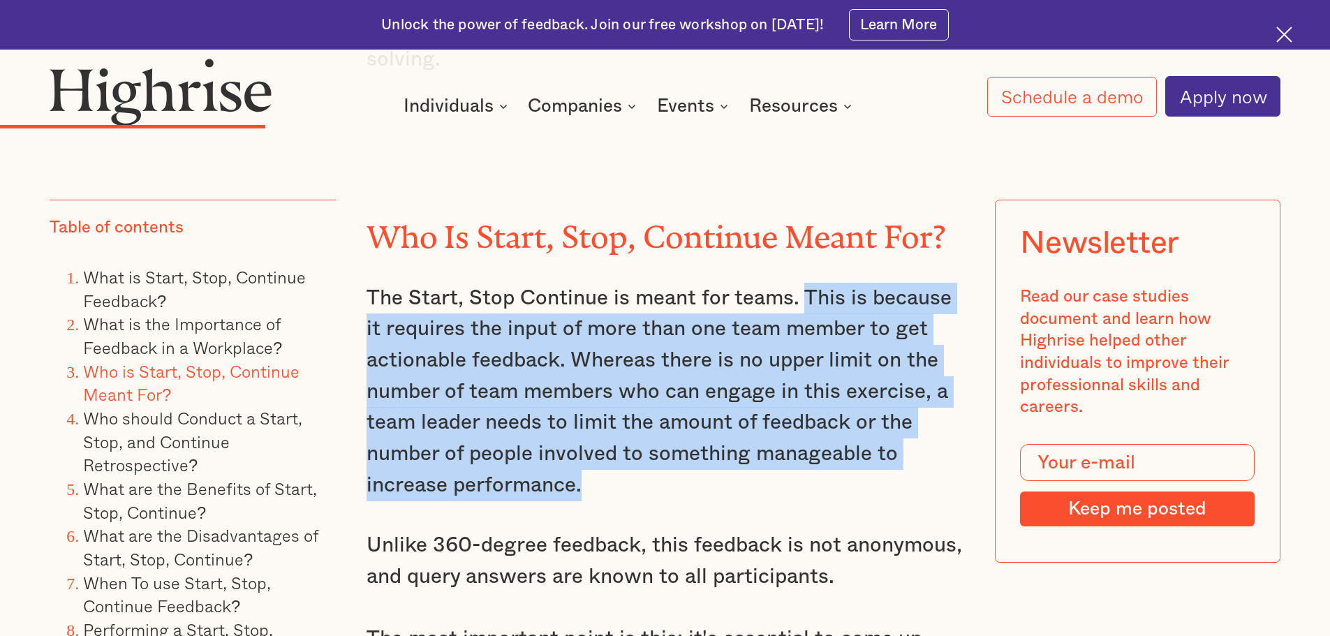
drag, startPoint x: 799, startPoint y: 263, endPoint x: 912, endPoint y: 457, distance: 224.7
click at [912, 457] on p "The Start, Stop Continue is meant for teams. This is because it requires the in…" at bounding box center [666, 392] width 598 height 218
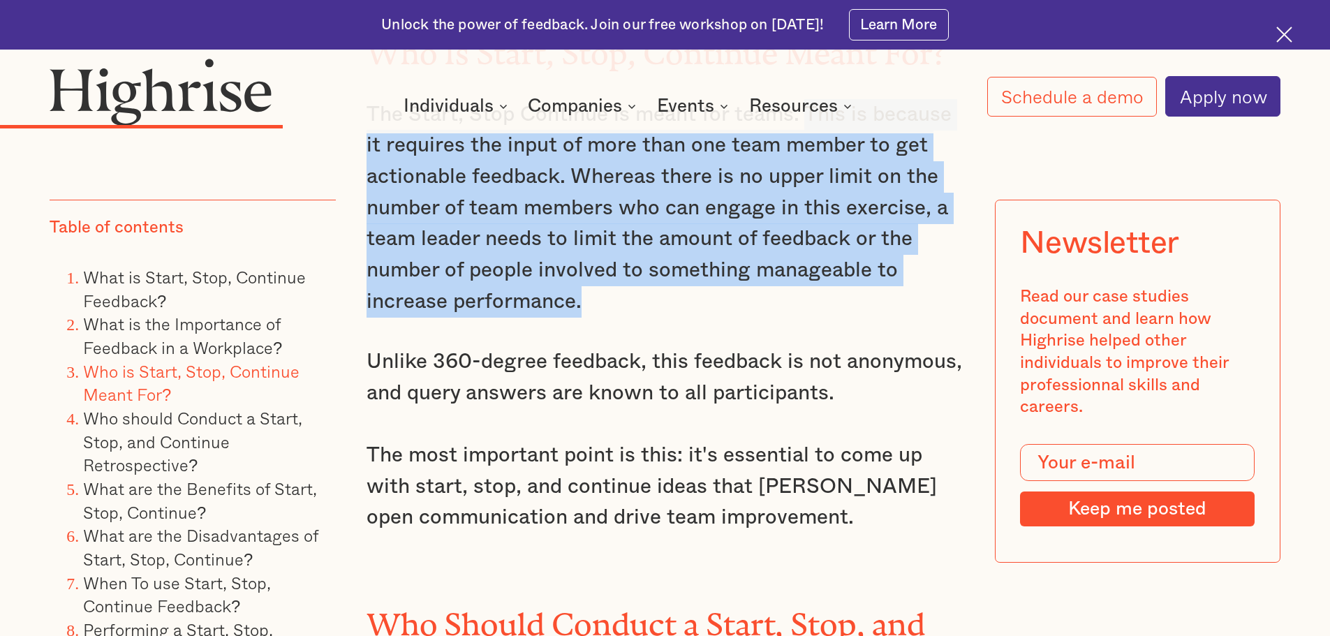
scroll to position [4469, 0]
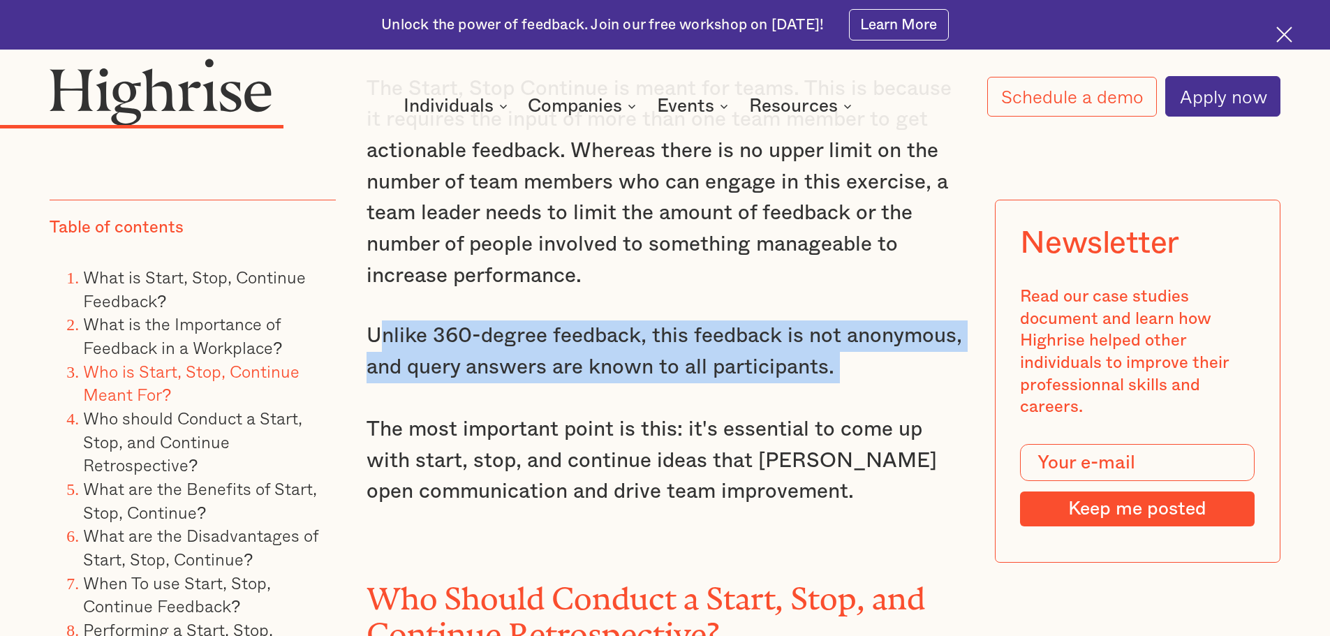
drag, startPoint x: 376, startPoint y: 304, endPoint x: 848, endPoint y: 382, distance: 479.1
click at [848, 382] on p "Unlike 360-degree feedback, this feedback is not anonymous, and query answers a…" at bounding box center [666, 413] width 598 height 187
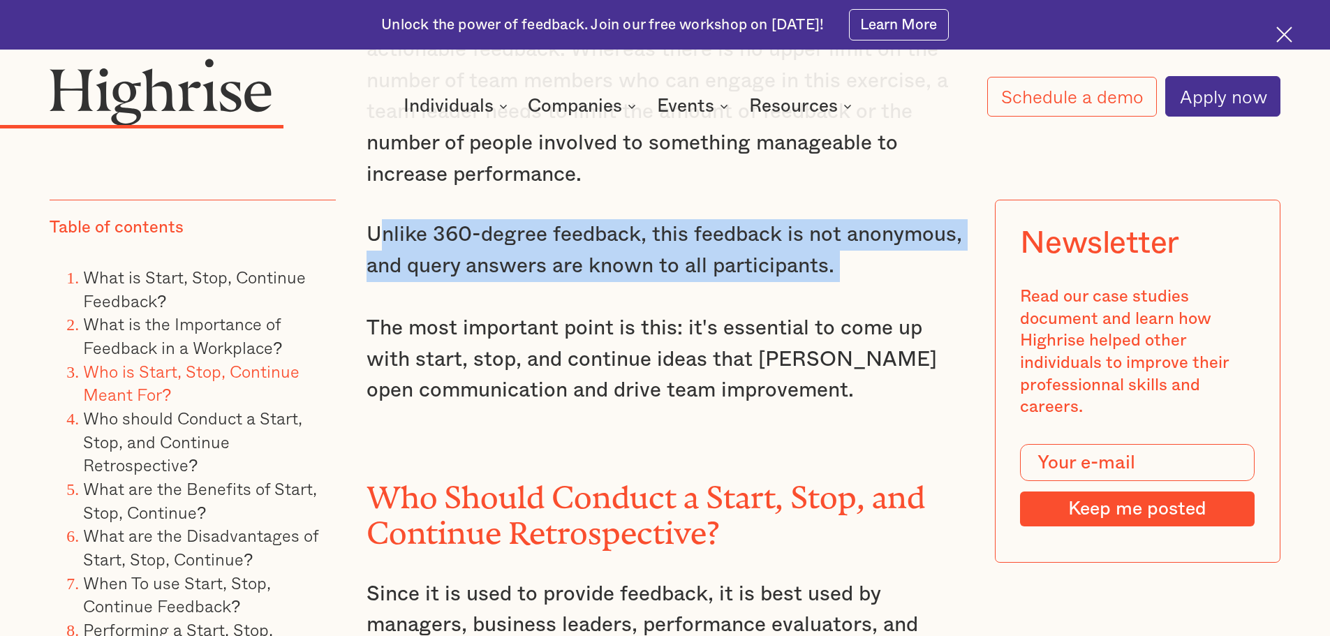
scroll to position [4608, 0]
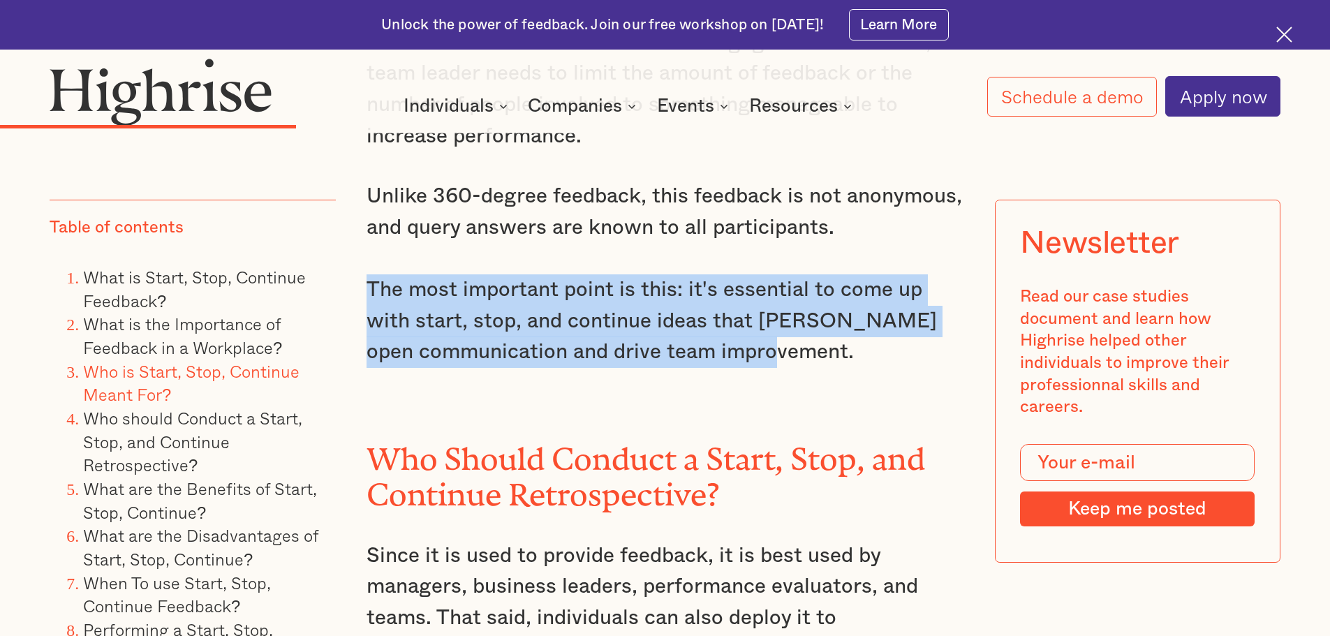
drag, startPoint x: 367, startPoint y: 262, endPoint x: 821, endPoint y: 334, distance: 460.3
click at [821, 334] on p "Unlike 360-degree feedback, this feedback is not anonymous, and query answers a…" at bounding box center [666, 274] width 598 height 187
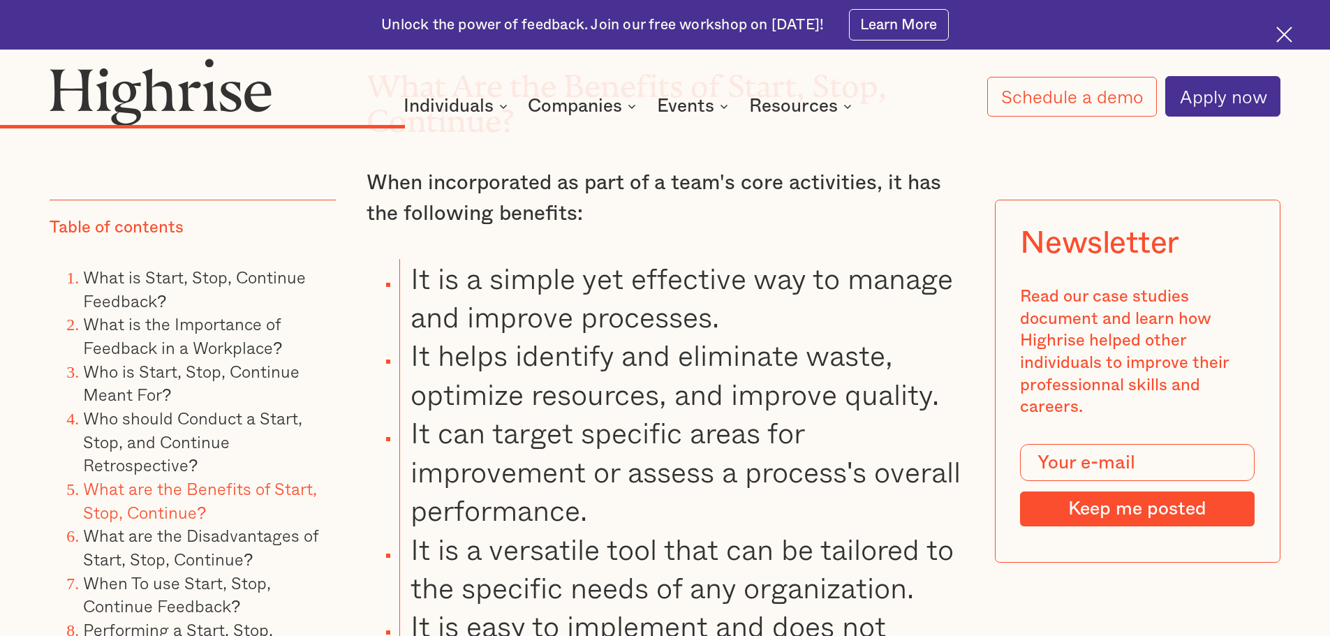
scroll to position [5865, 0]
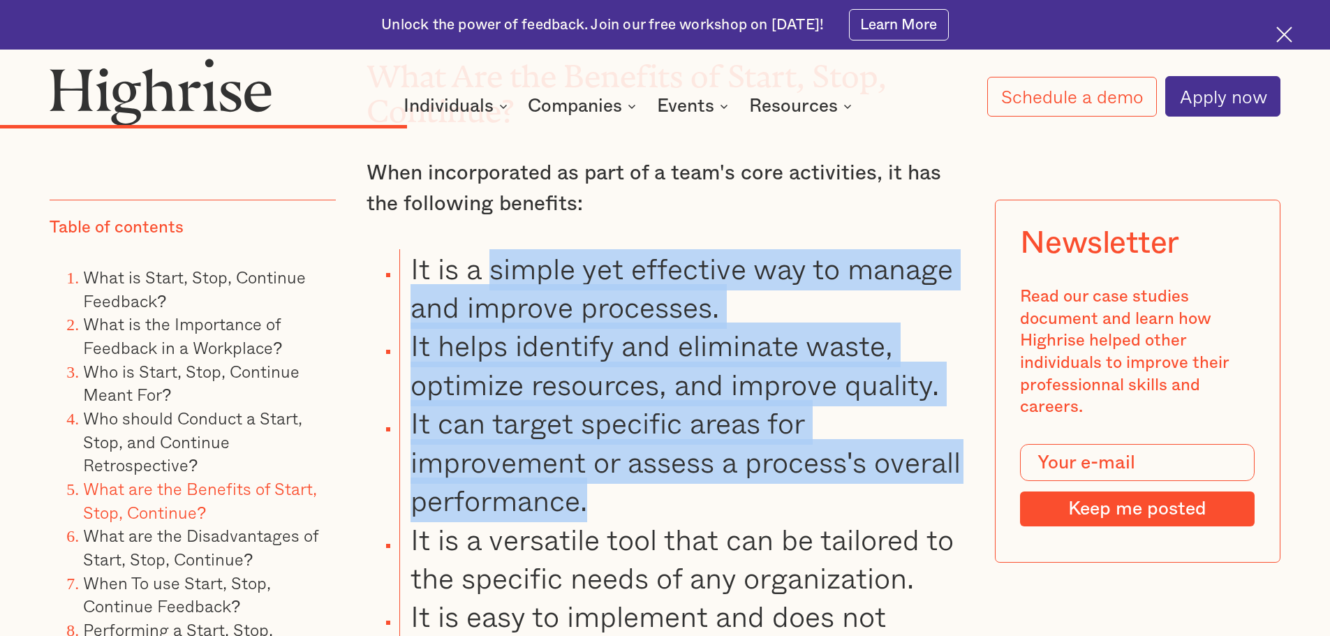
drag, startPoint x: 494, startPoint y: 265, endPoint x: 899, endPoint y: 494, distance: 464.6
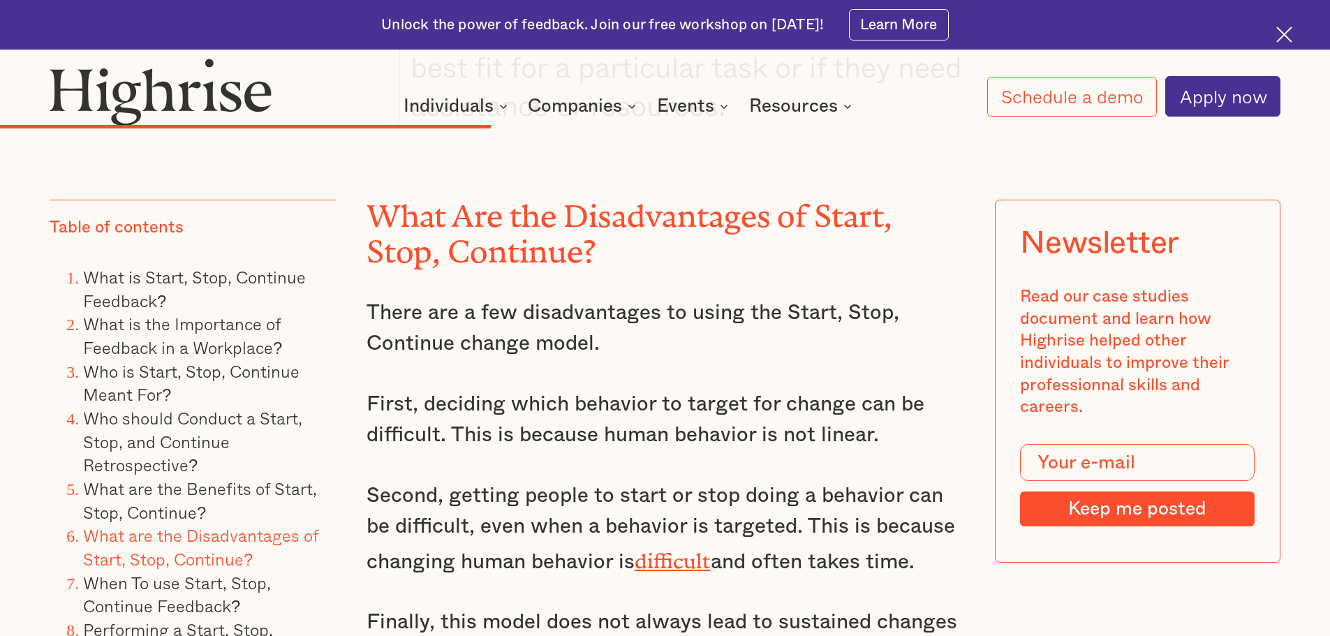
scroll to position [6982, 0]
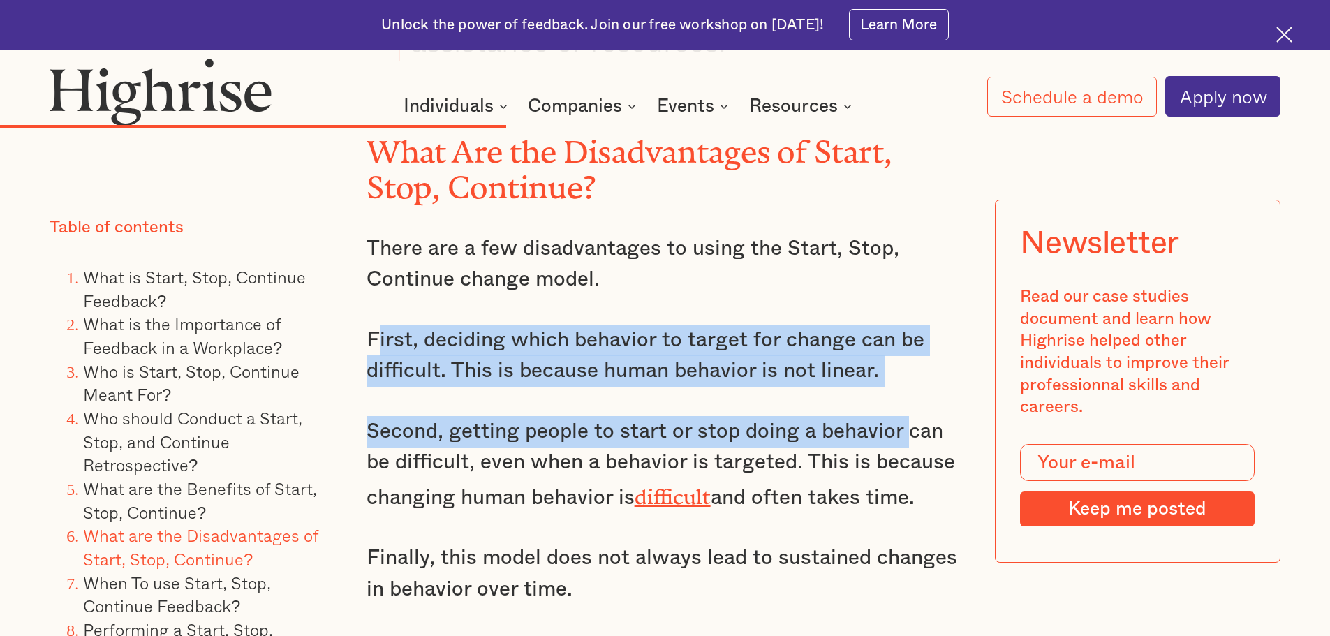
drag, startPoint x: 376, startPoint y: 320, endPoint x: 903, endPoint y: 383, distance: 531.6
click at [903, 383] on div "What Are the Benefits of Start, Stop, Continue? When incorporated as part of a …" at bounding box center [666, 319] width 598 height 2902
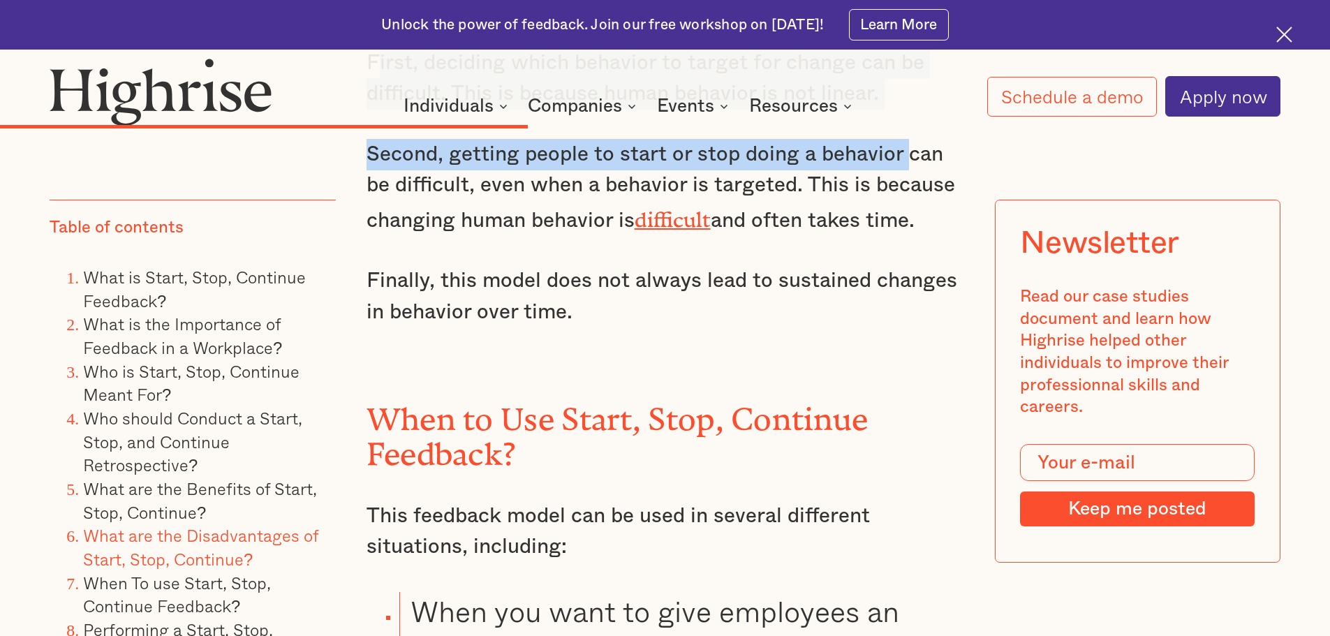
scroll to position [7261, 0]
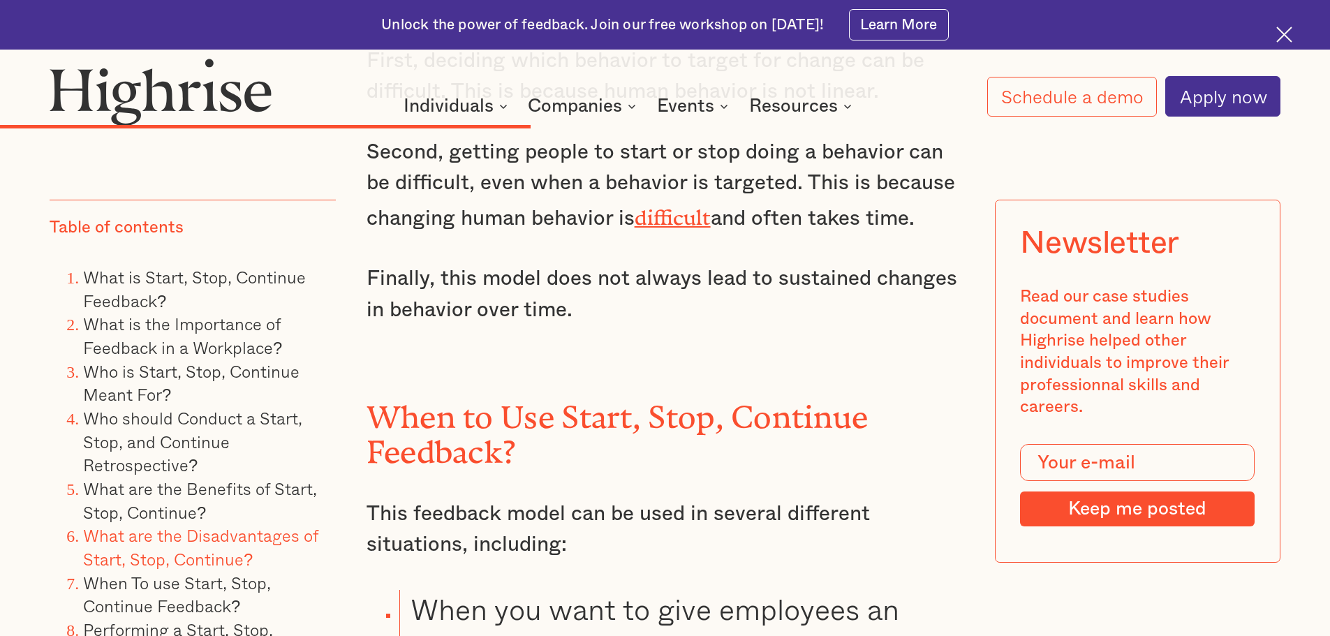
click at [399, 179] on p "Second, getting people to start or stop doing a behavior can be difficult, even…" at bounding box center [666, 186] width 598 height 98
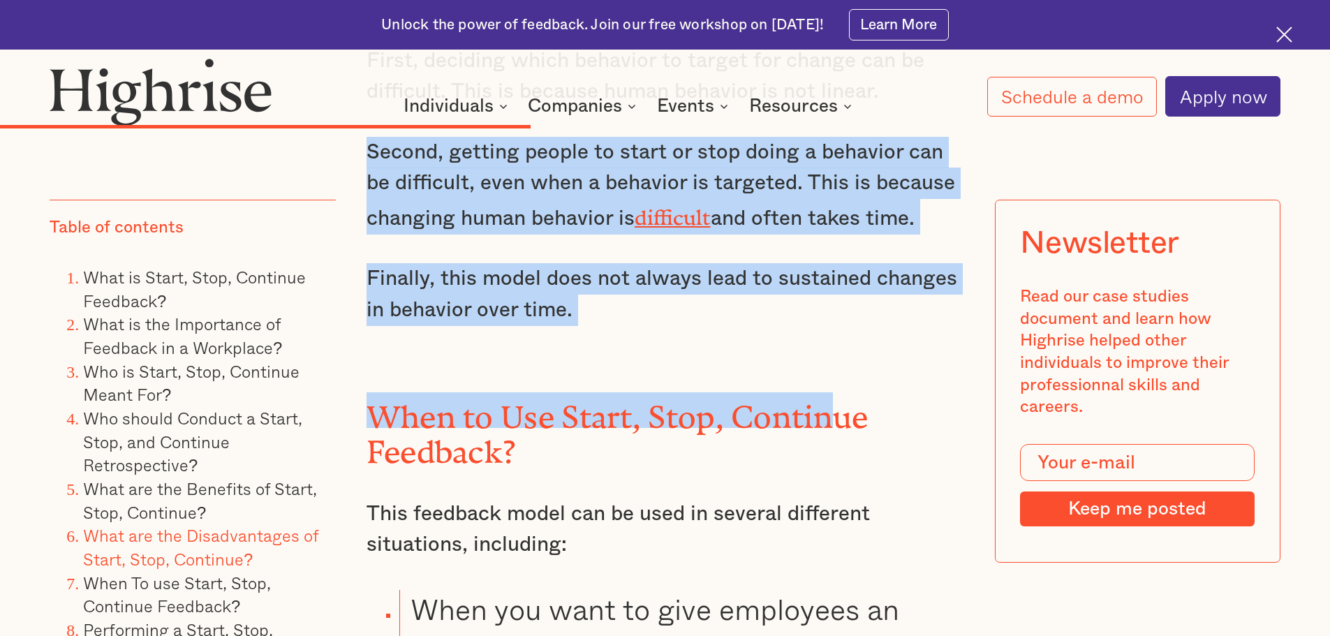
drag, startPoint x: 410, startPoint y: 146, endPoint x: 832, endPoint y: 323, distance: 457.5
click at [832, 323] on div "What Are the Benefits of Start, Stop, Continue? When incorporated as part of a …" at bounding box center [666, 40] width 598 height 2902
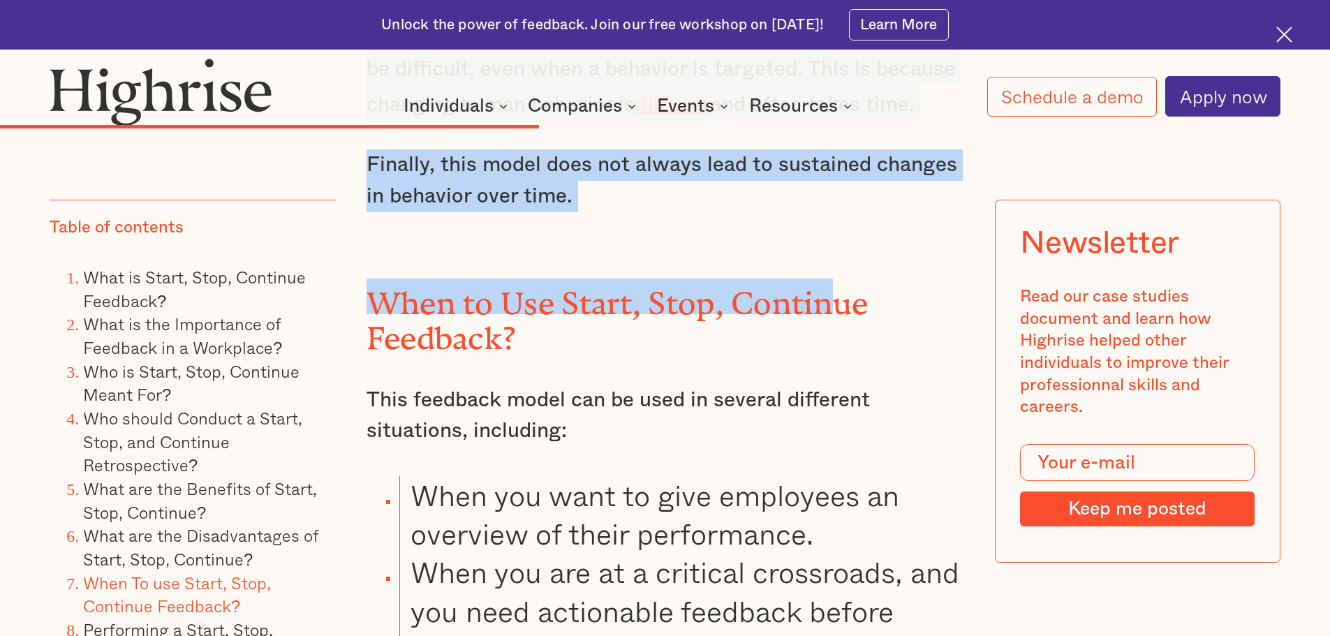
scroll to position [7401, 0]
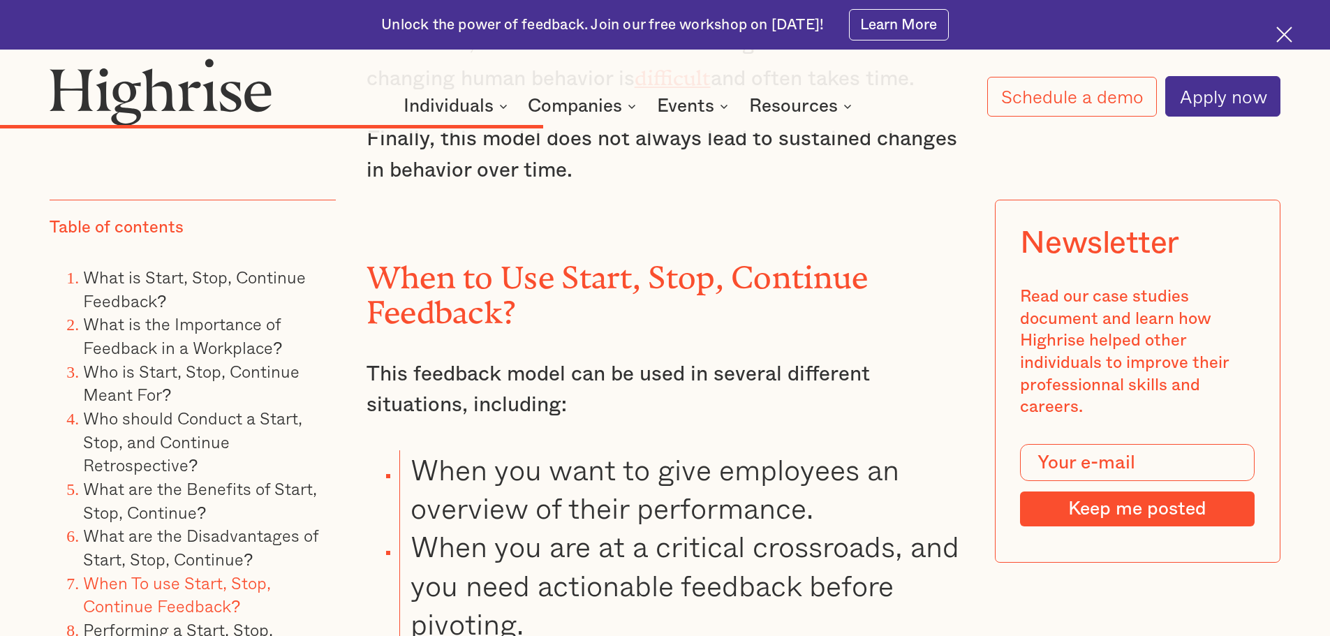
click at [716, 309] on h2 "When to Use Start, Stop, Continue Feedback?" at bounding box center [666, 288] width 598 height 71
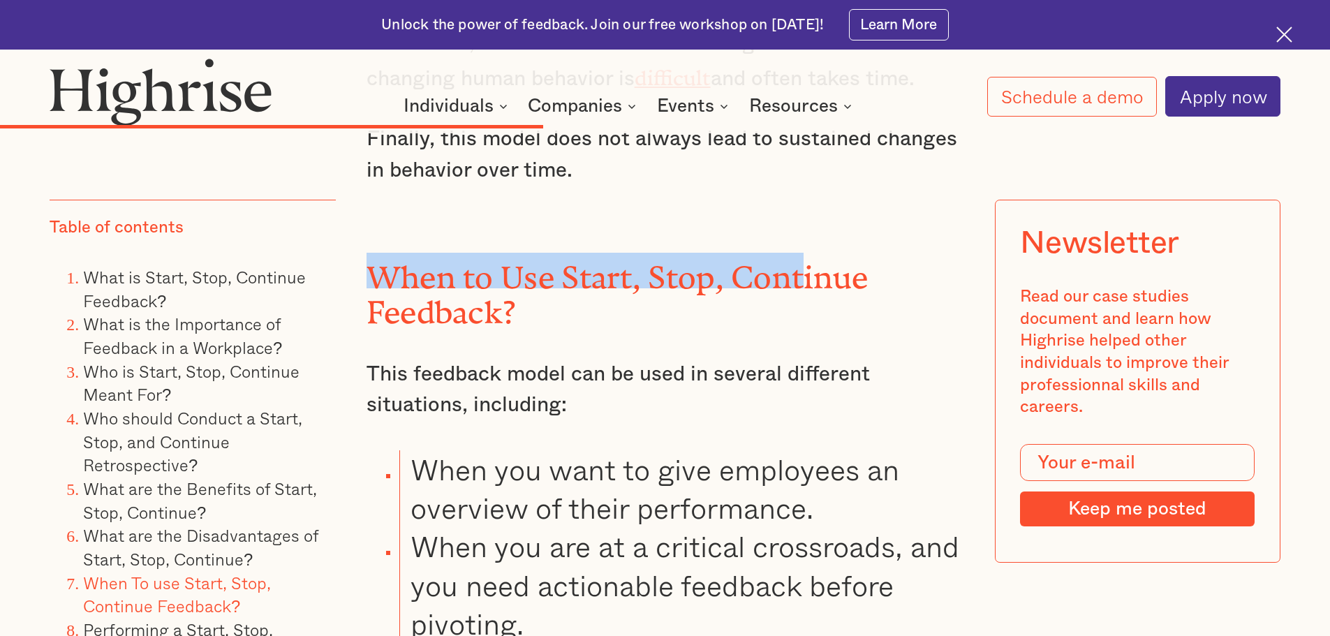
drag, startPoint x: 374, startPoint y: 249, endPoint x: 802, endPoint y: 263, distance: 428.3
click at [802, 263] on strong "When to Use Start, Stop, Continue Feedback?" at bounding box center [618, 288] width 502 height 56
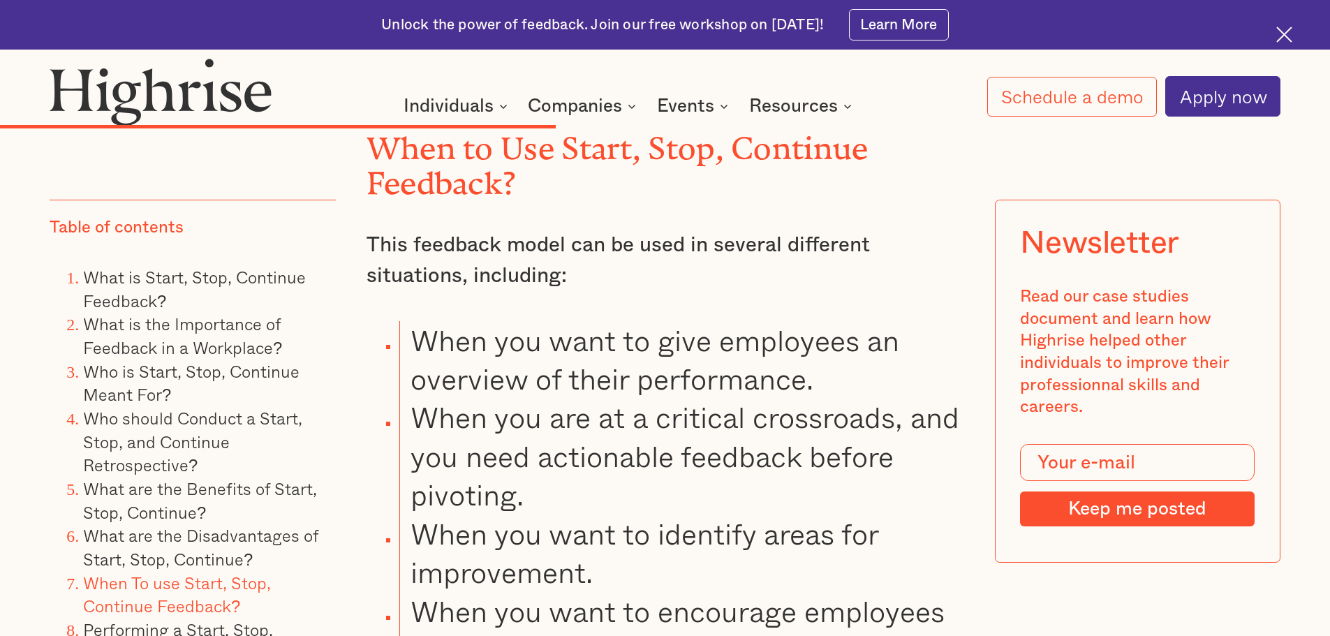
scroll to position [7541, 0]
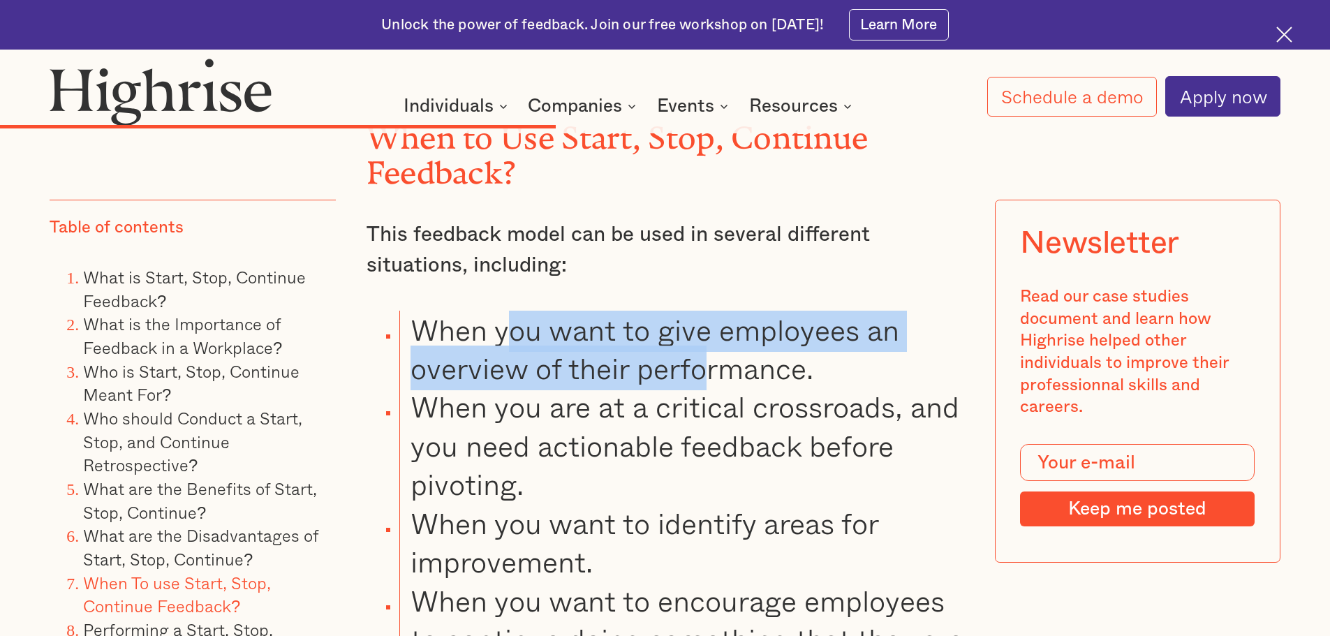
drag, startPoint x: 505, startPoint y: 298, endPoint x: 708, endPoint y: 357, distance: 211.7
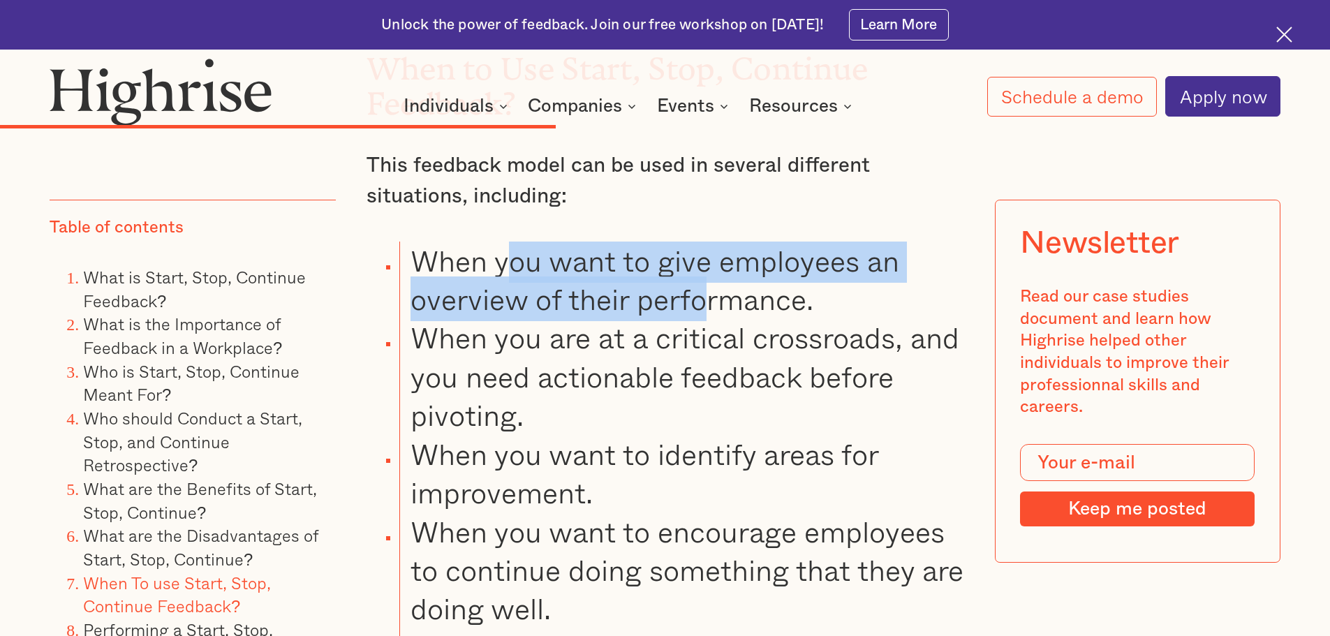
scroll to position [7611, 0]
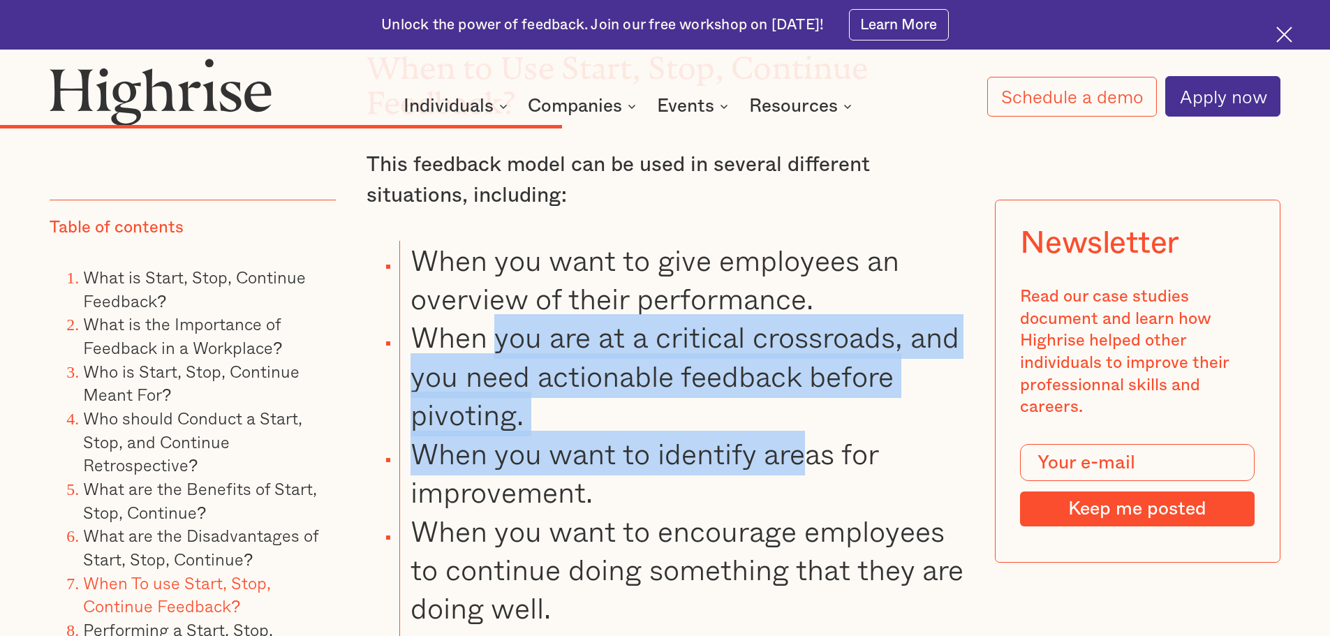
drag, startPoint x: 494, startPoint y: 313, endPoint x: 805, endPoint y: 451, distance: 339.8
click at [805, 451] on li "When you want to identify areas for improvement." at bounding box center [681, 473] width 564 height 78
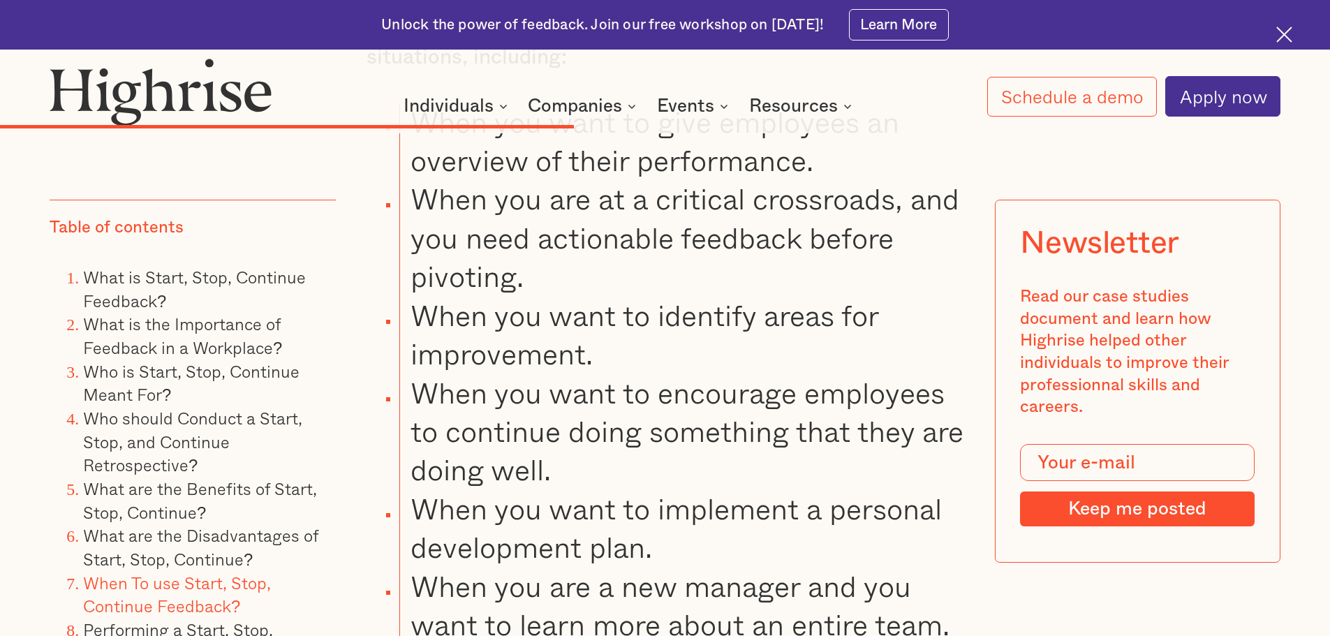
scroll to position [7750, 0]
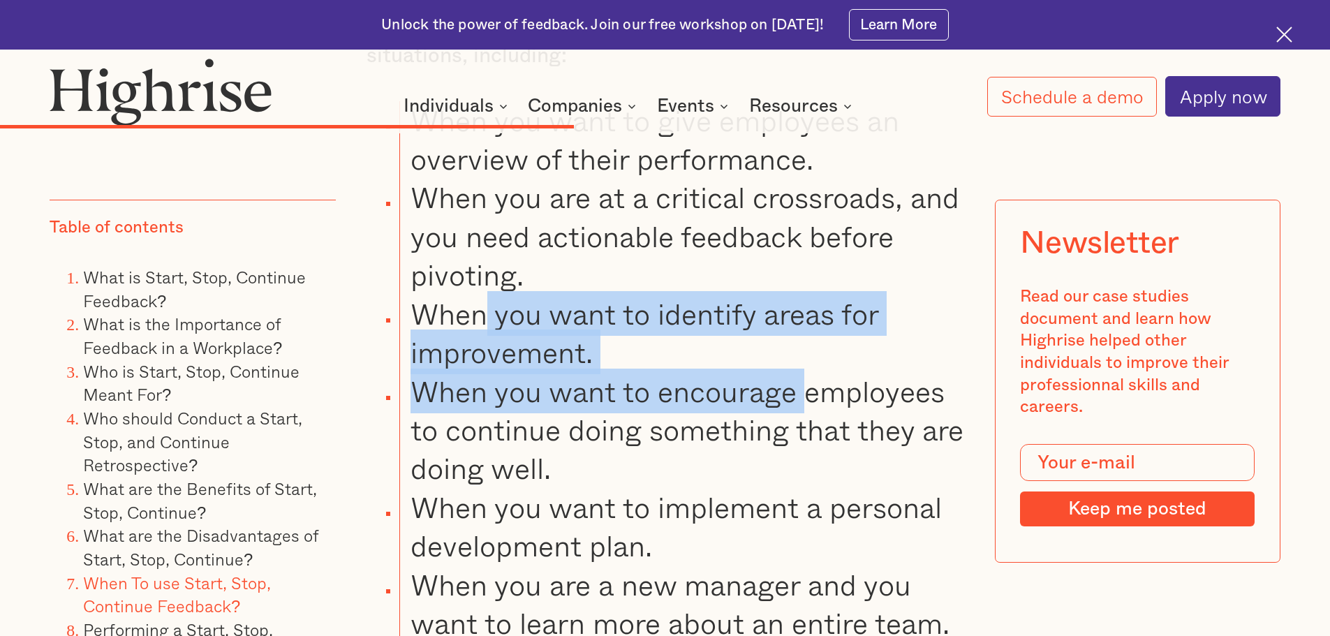
drag, startPoint x: 647, startPoint y: 315, endPoint x: 813, endPoint y: 397, distance: 186.1
click at [813, 397] on ul "When you want to give employees an overview of their performance. When you are …" at bounding box center [652, 526] width 622 height 851
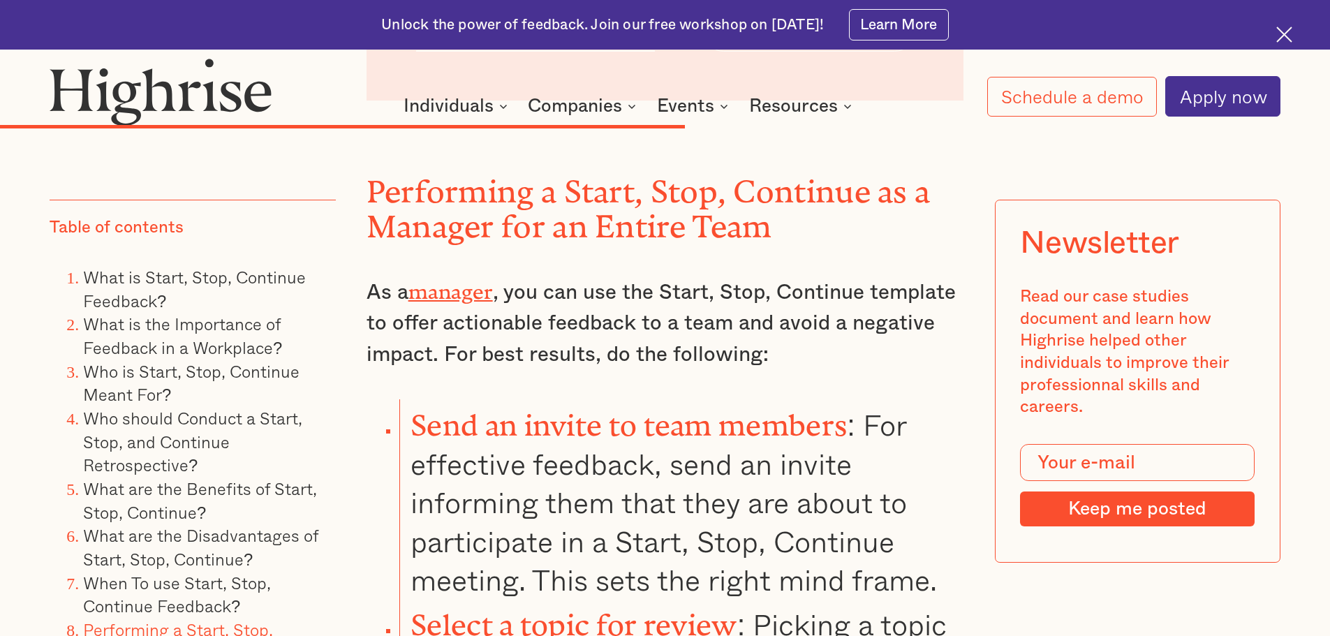
scroll to position [9007, 0]
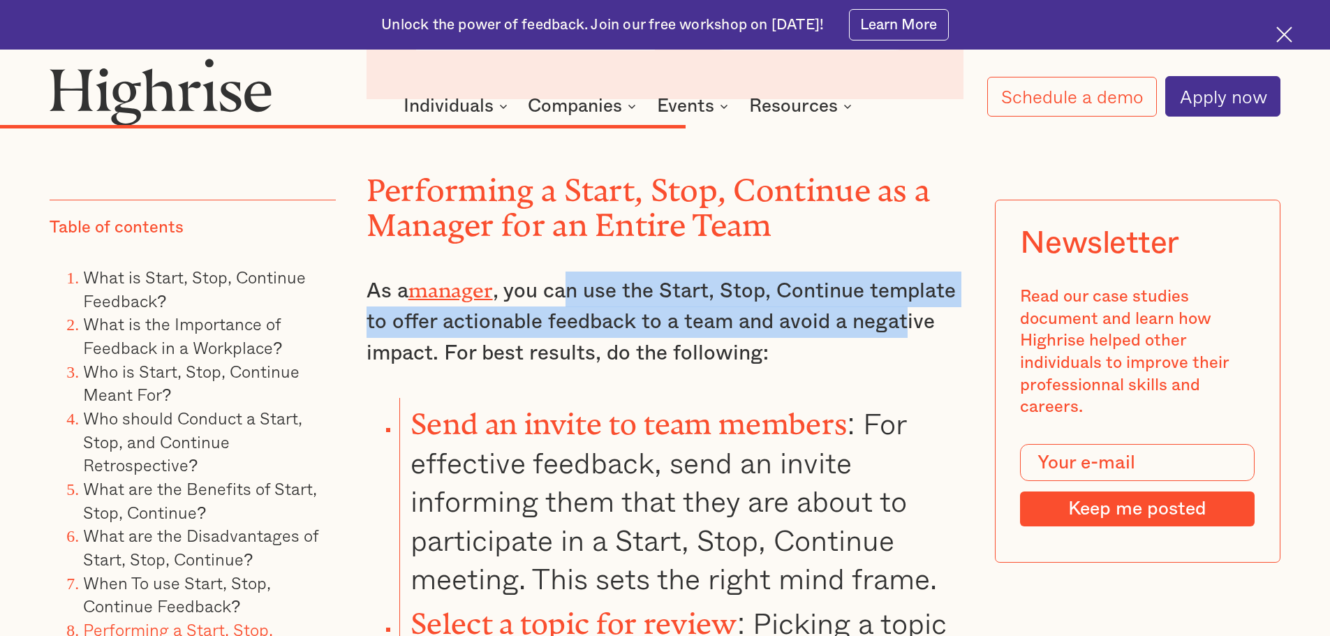
drag, startPoint x: 570, startPoint y: 286, endPoint x: 902, endPoint y: 315, distance: 333.6
click at [902, 315] on p "As a manager , you can use the Start, Stop, Continue template to offer actionab…" at bounding box center [666, 321] width 598 height 98
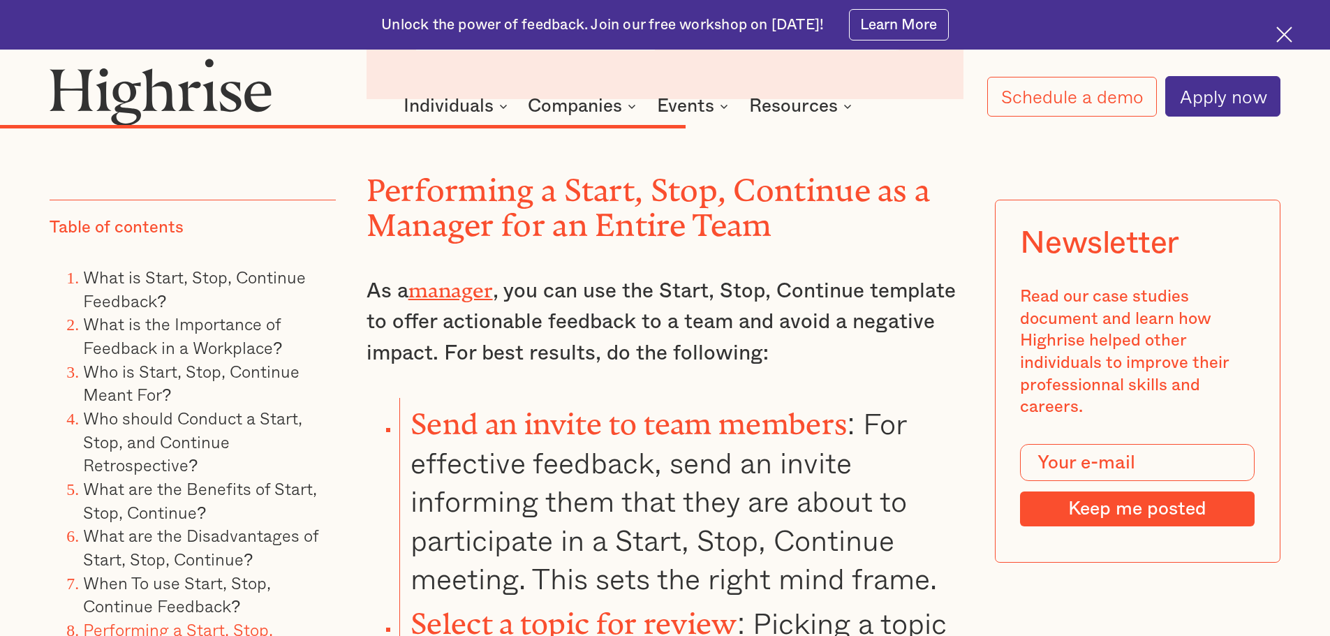
click at [601, 342] on p "As a manager , you can use the Start, Stop, Continue template to offer actionab…" at bounding box center [666, 321] width 598 height 98
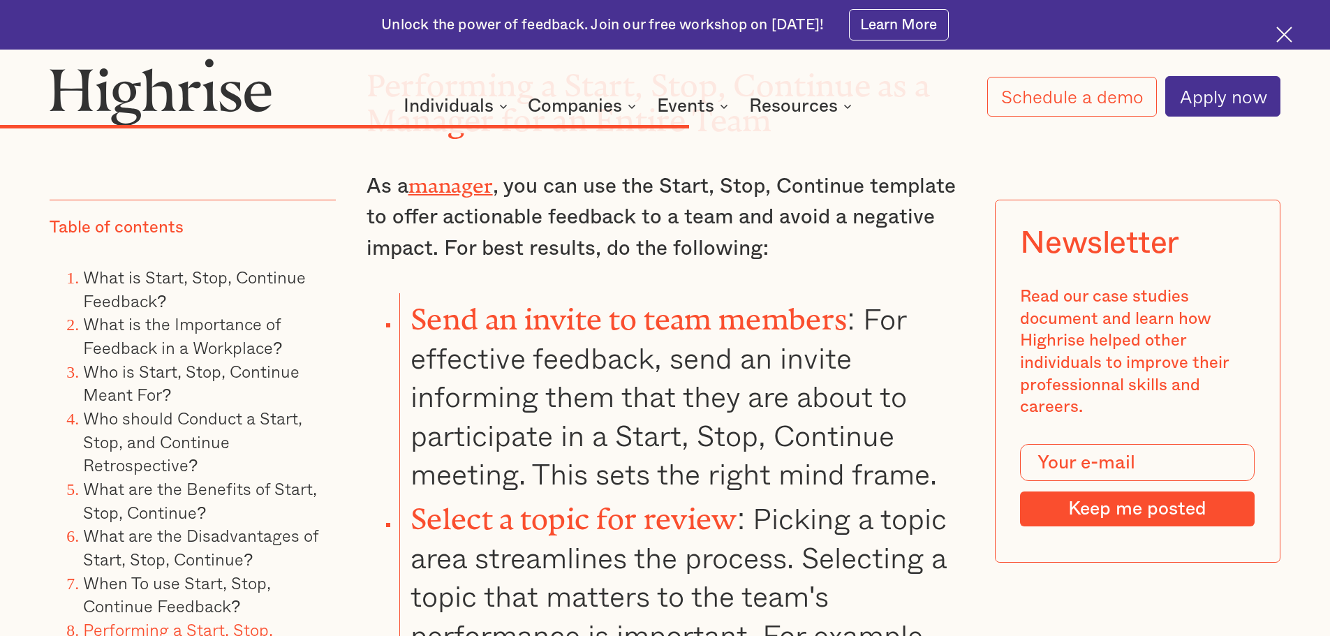
scroll to position [9147, 0]
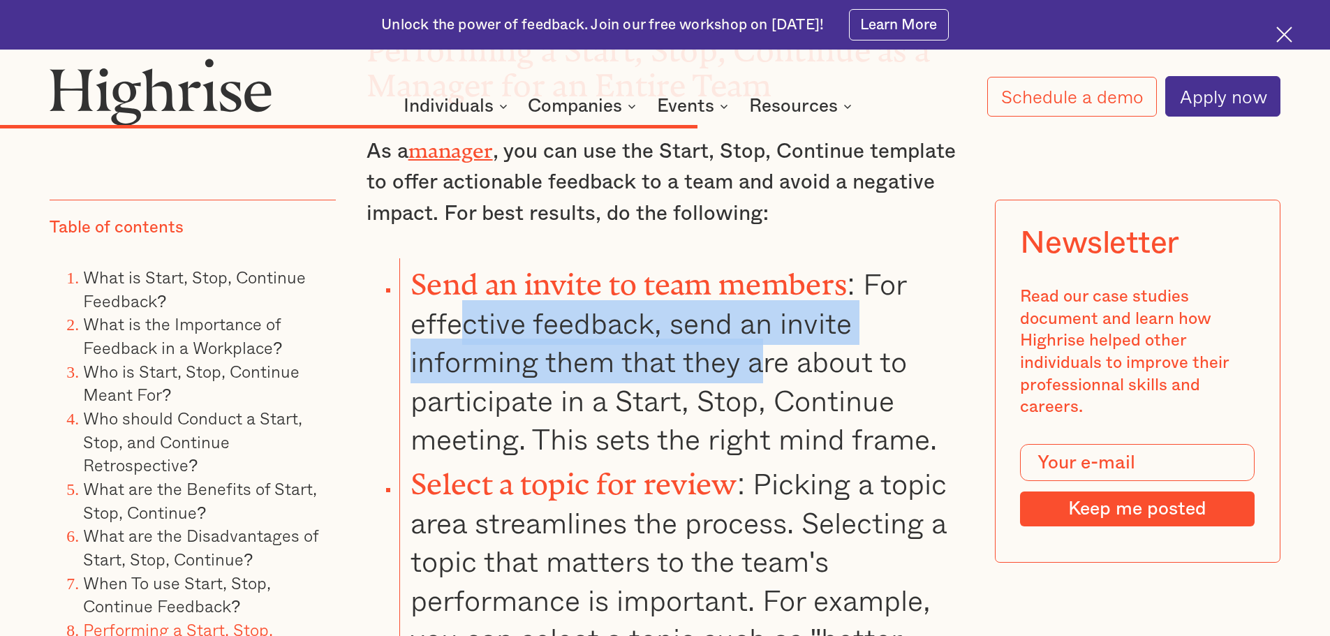
drag, startPoint x: 466, startPoint y: 318, endPoint x: 759, endPoint y: 364, distance: 296.8
click at [759, 364] on li "Send an invite to team members : For effective feedback, send an invite informi…" at bounding box center [681, 358] width 564 height 200
click at [758, 364] on li "Send an invite to team members : For effective feedback, send an invite informi…" at bounding box center [681, 358] width 564 height 200
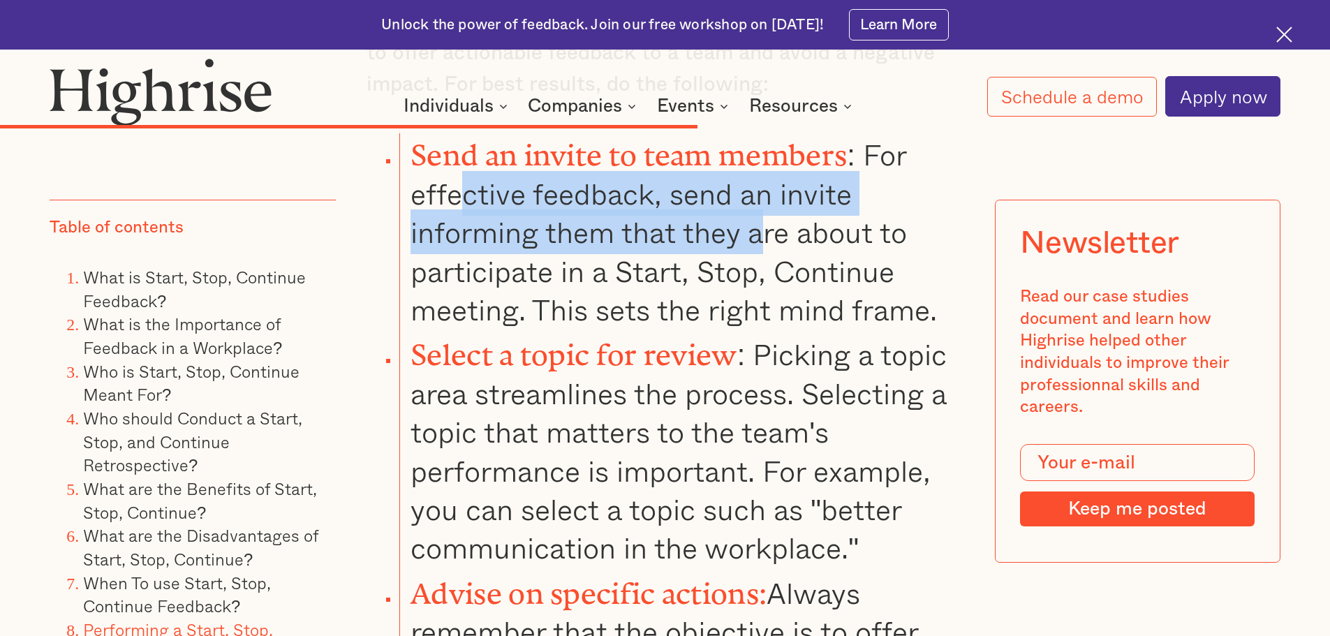
scroll to position [9286, 0]
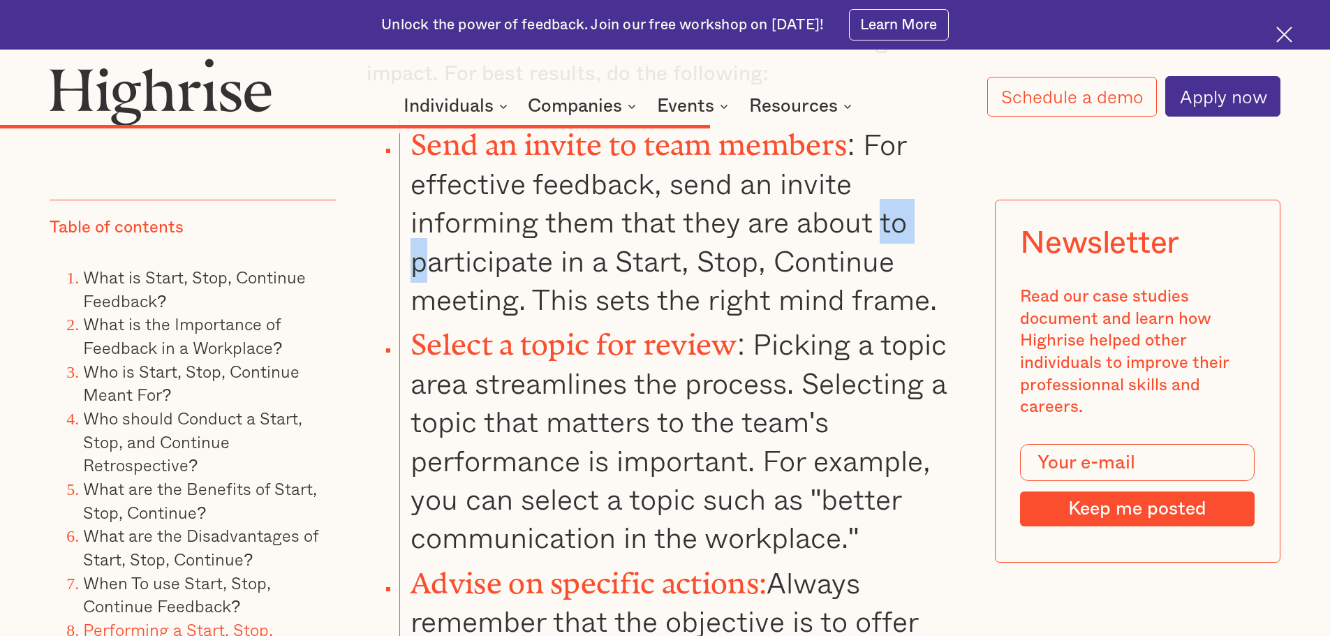
drag, startPoint x: 431, startPoint y: 251, endPoint x: 884, endPoint y: 230, distance: 453.6
click at [884, 230] on li "Send an invite to team members : For effective feedback, send an invite informi…" at bounding box center [681, 219] width 564 height 200
click at [824, 244] on li "Send an invite to team members : For effective feedback, send an invite informi…" at bounding box center [681, 219] width 564 height 200
